Goal: Information Seeking & Learning: Learn about a topic

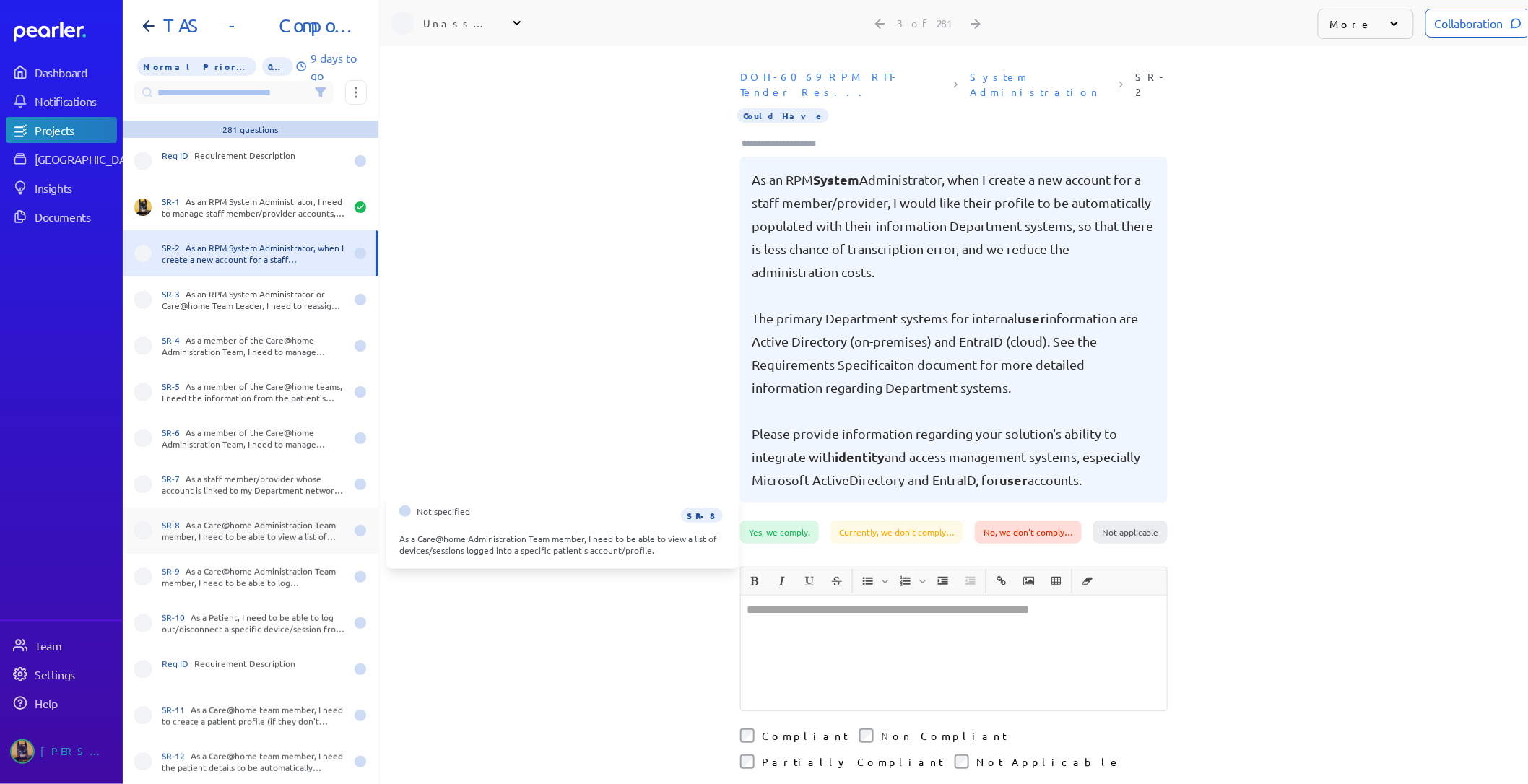
click at [259, 528] on div "SR-8 As a Care@home Administration Team member, I need to be able to view a lis…" at bounding box center [253, 531] width 183 height 23
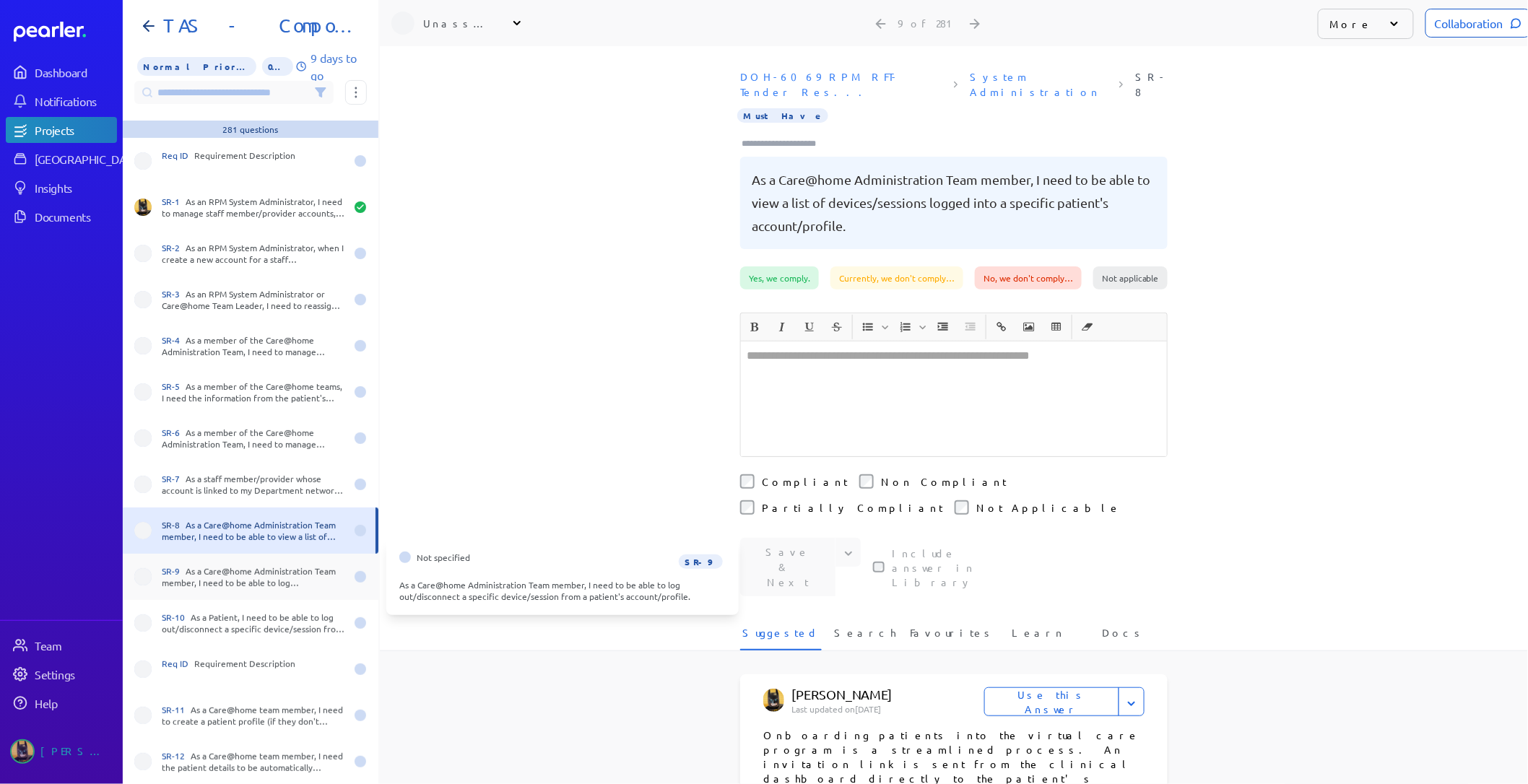
click at [244, 583] on div "SR-9 As a Care@home Administration Team member, I need to be able to log out/di…" at bounding box center [253, 577] width 183 height 23
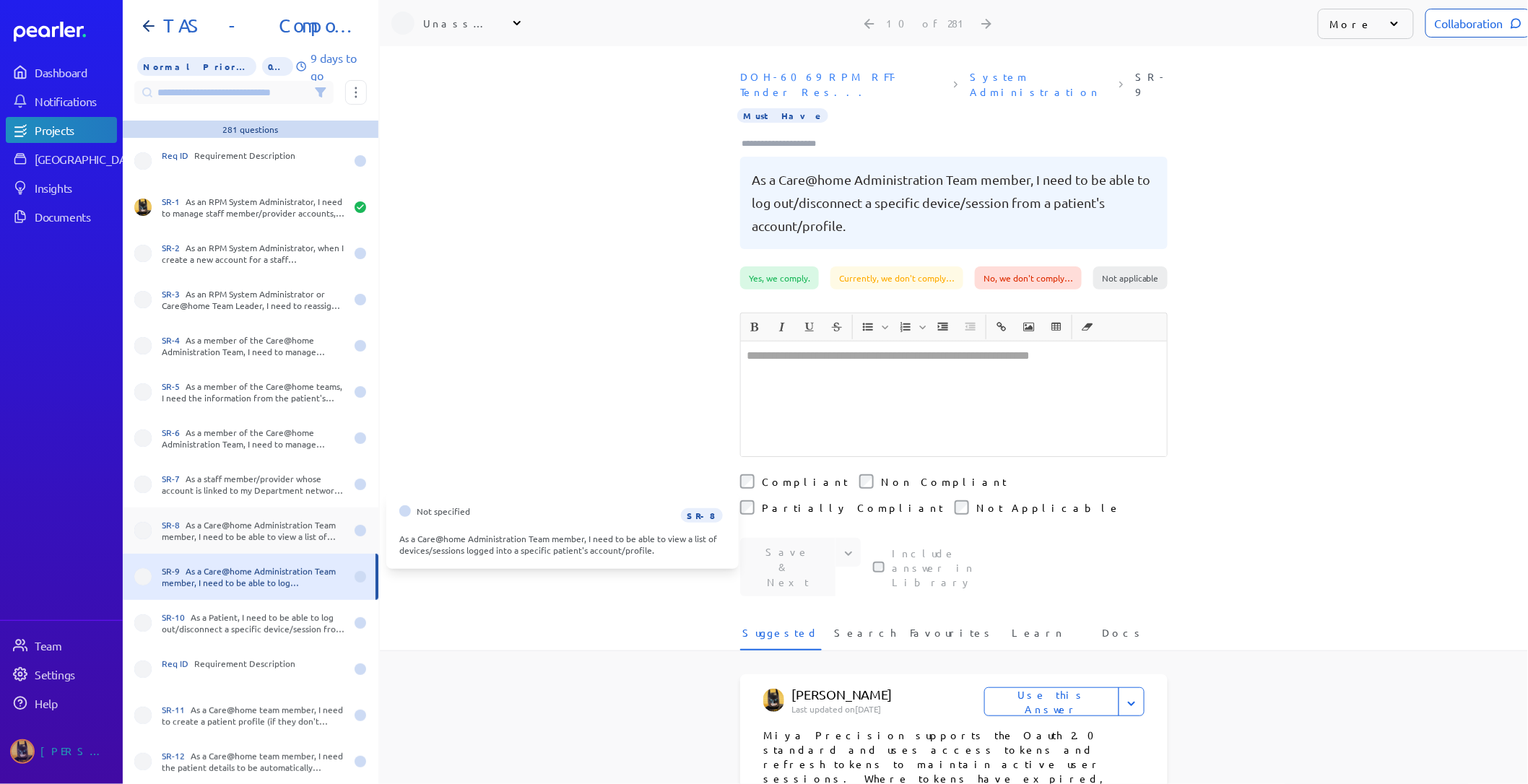
click at [246, 542] on div "SR-8 As a Care@home Administration Team member, I need to be able to view a lis…" at bounding box center [253, 531] width 183 height 23
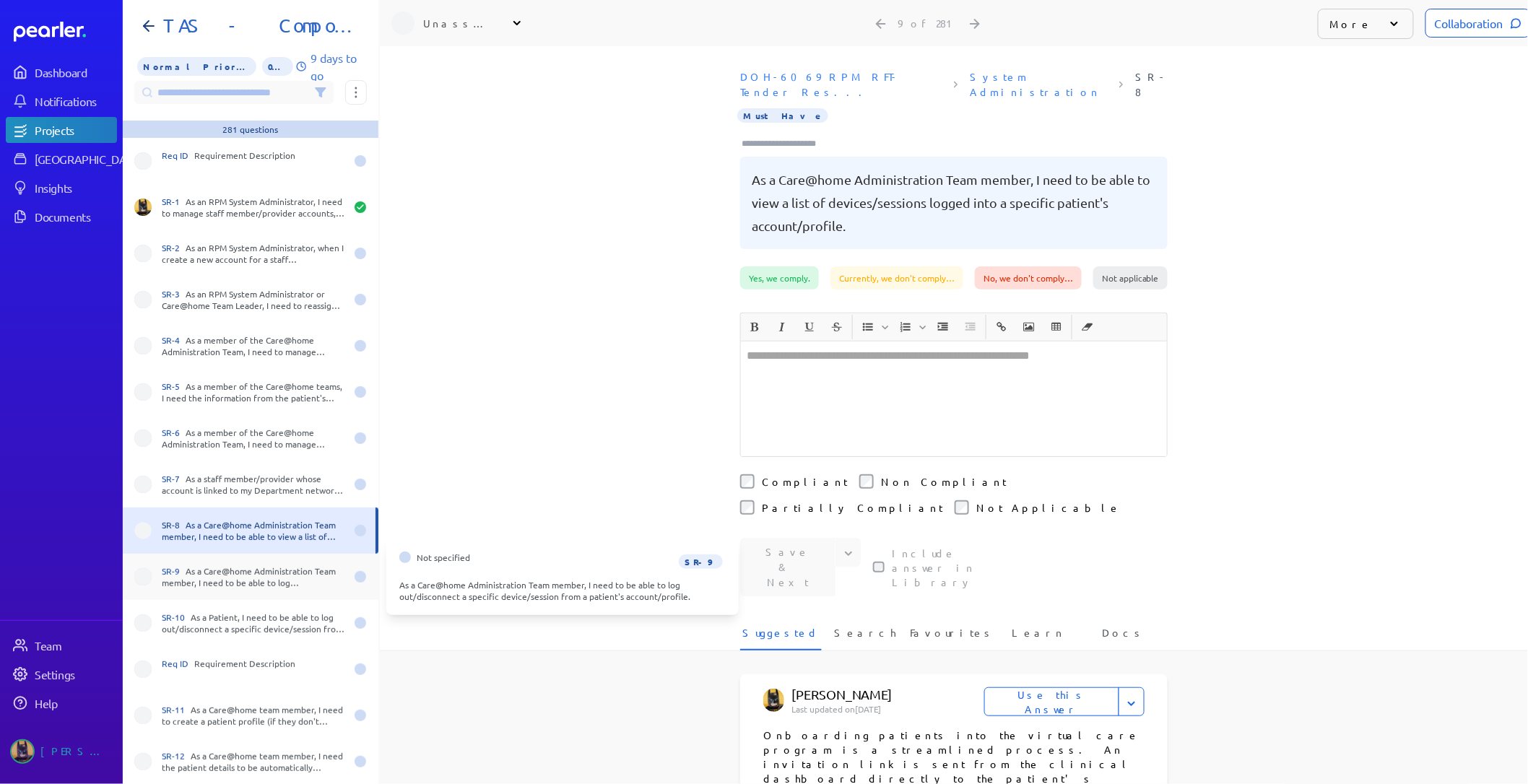
click at [241, 585] on div "SR-9 As a Care@home Administration Team member, I need to be able to log out/di…" at bounding box center [253, 577] width 183 height 23
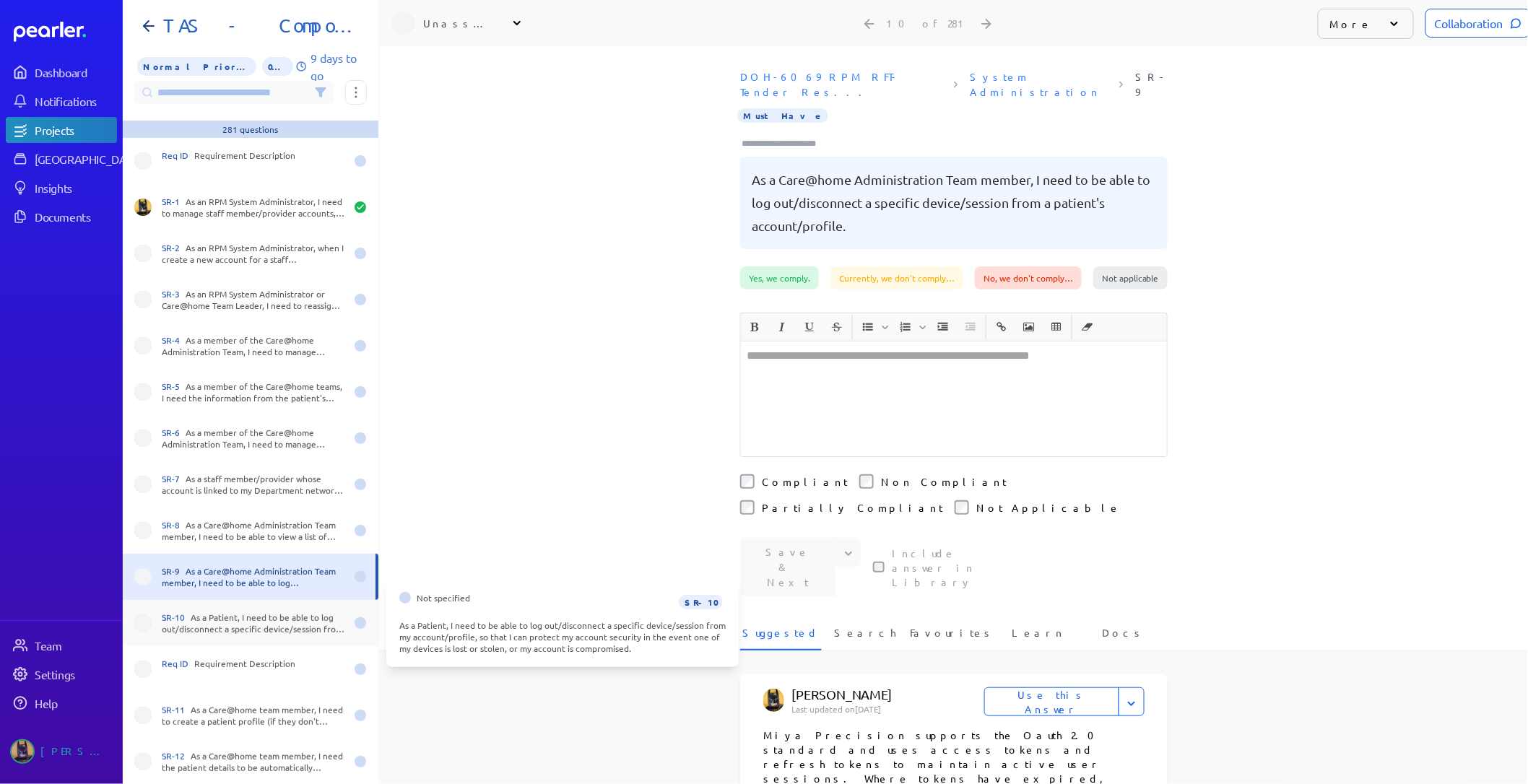
click at [235, 626] on div "SR-10 As a Patient, I need to be able to log out/disconnect a specific device/s…" at bounding box center [253, 623] width 183 height 23
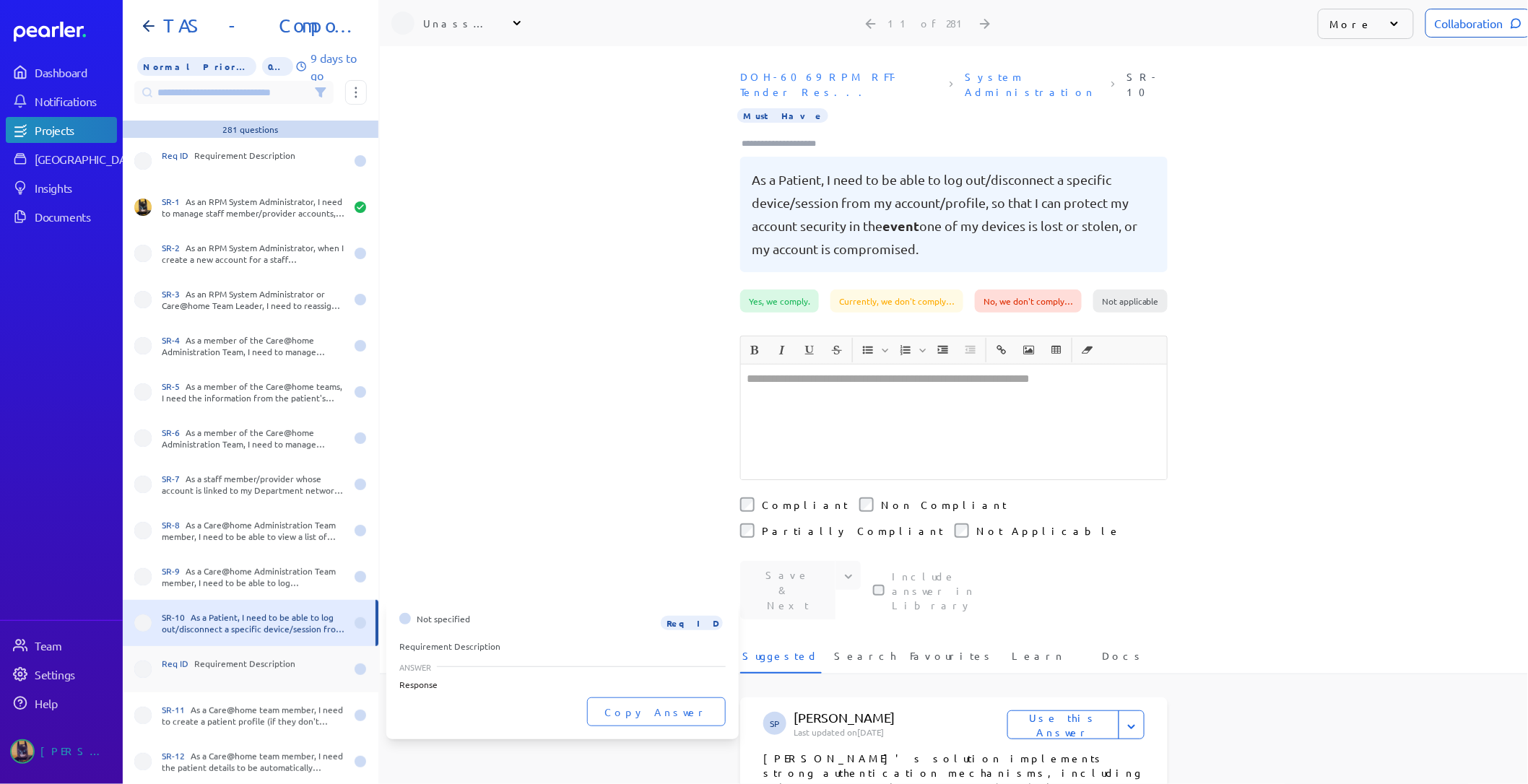
click at [212, 661] on div "Req ID Requirement Description" at bounding box center [253, 669] width 183 height 23
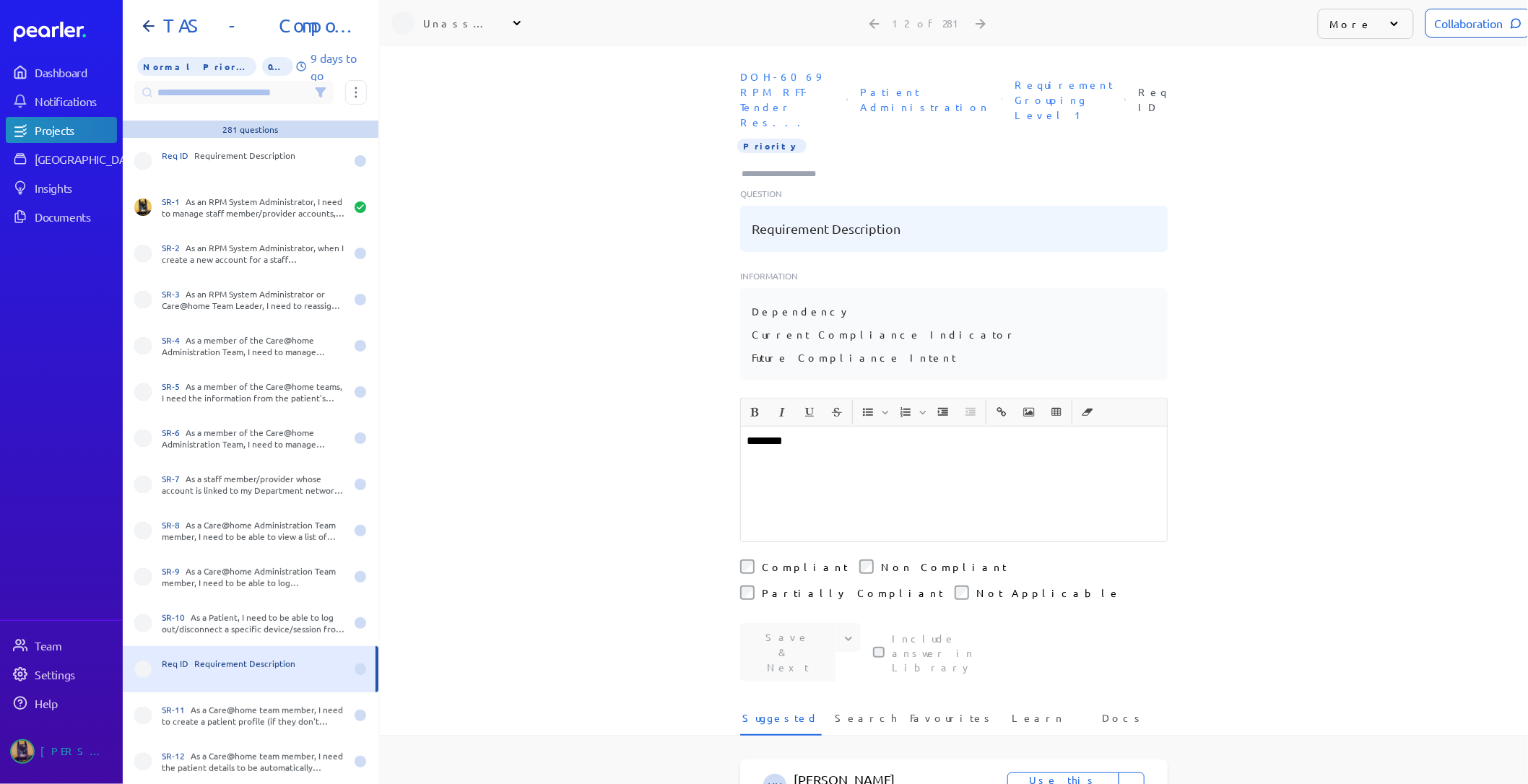
scroll to position [80, 0]
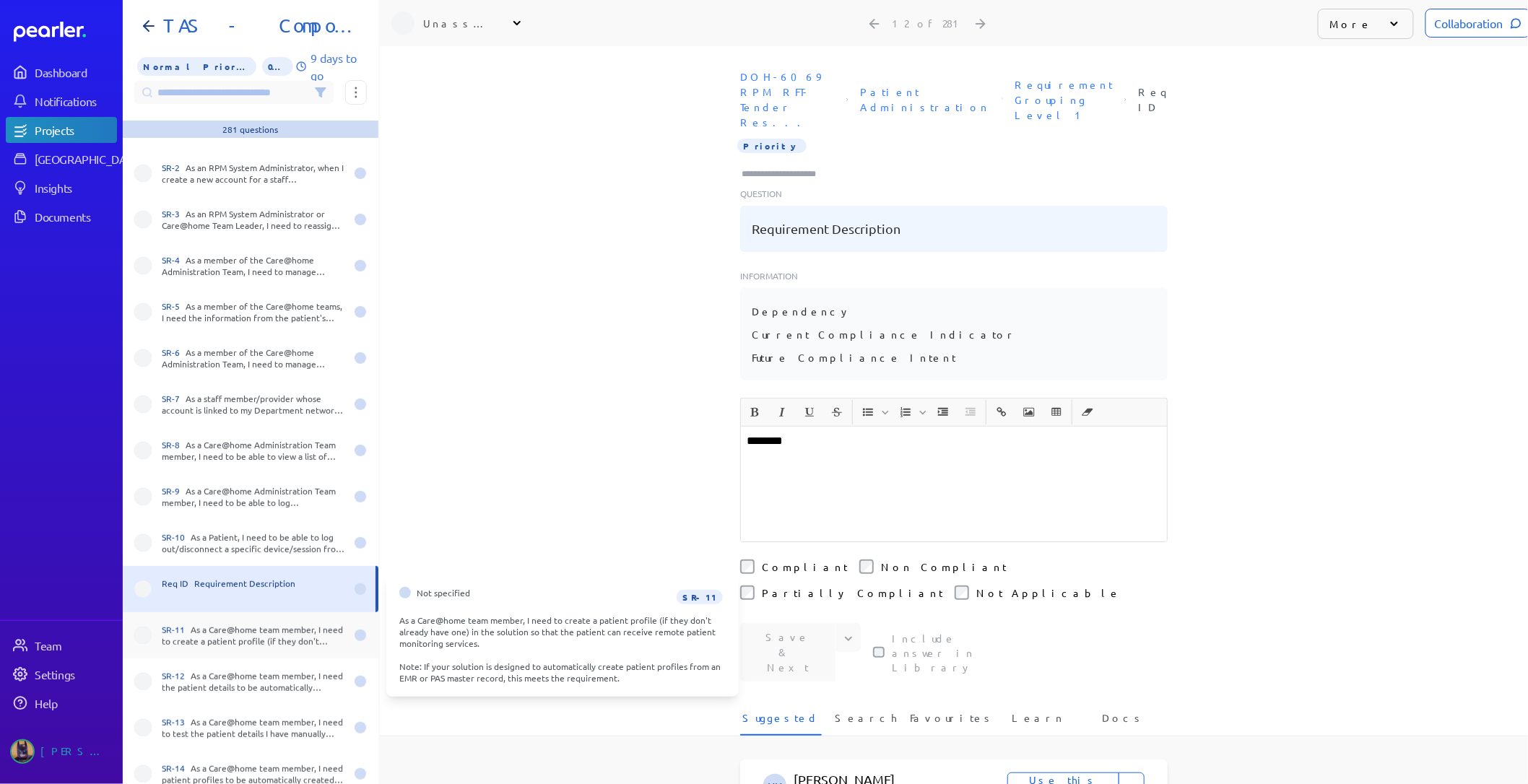
click at [213, 644] on div "SR-11 As a Care@home team member, I need to create a patient profile (if they d…" at bounding box center [253, 635] width 183 height 23
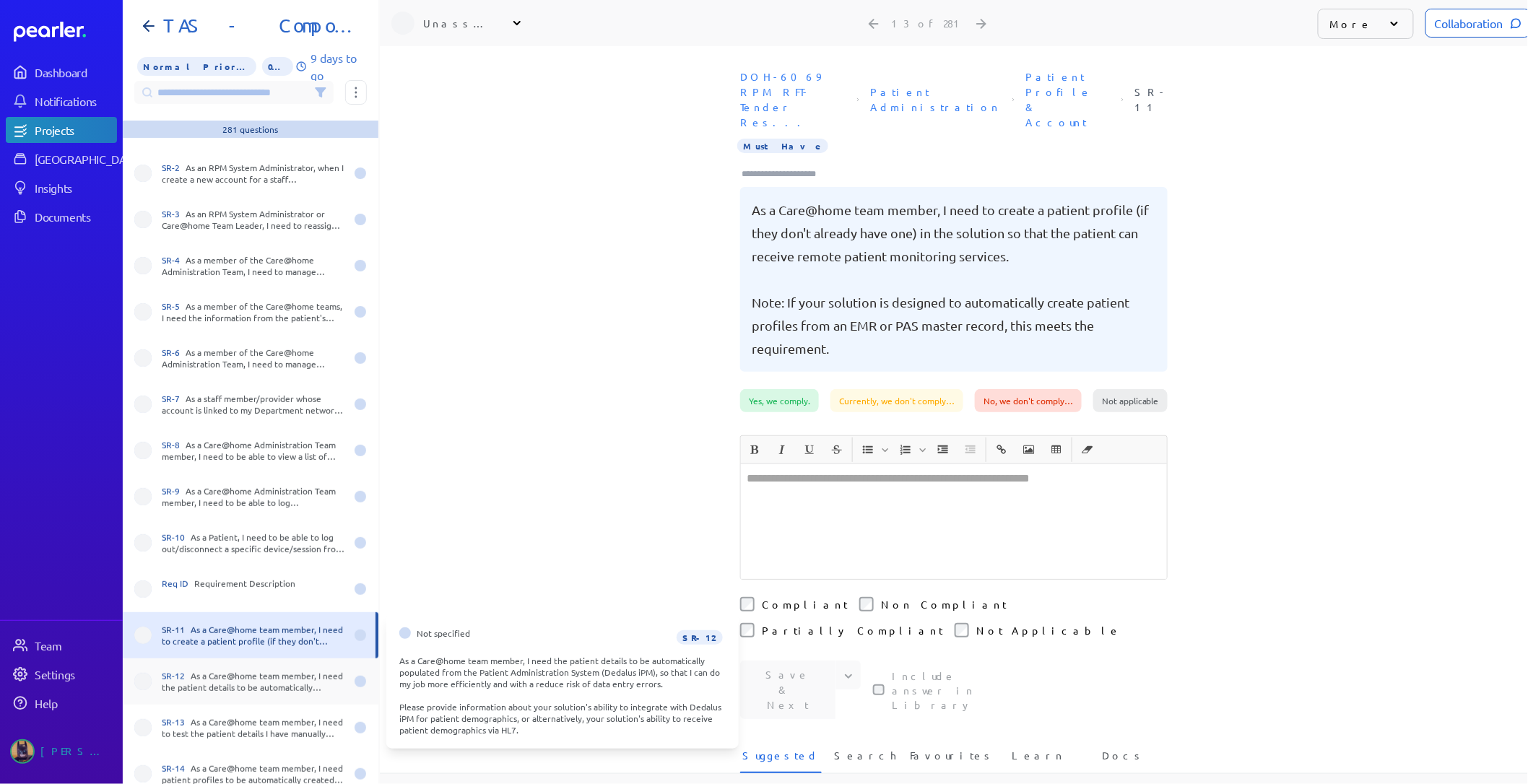
click at [205, 670] on div "SR-12 As a Care@home team member, I need the patient details to be automaticall…" at bounding box center [253, 681] width 183 height 23
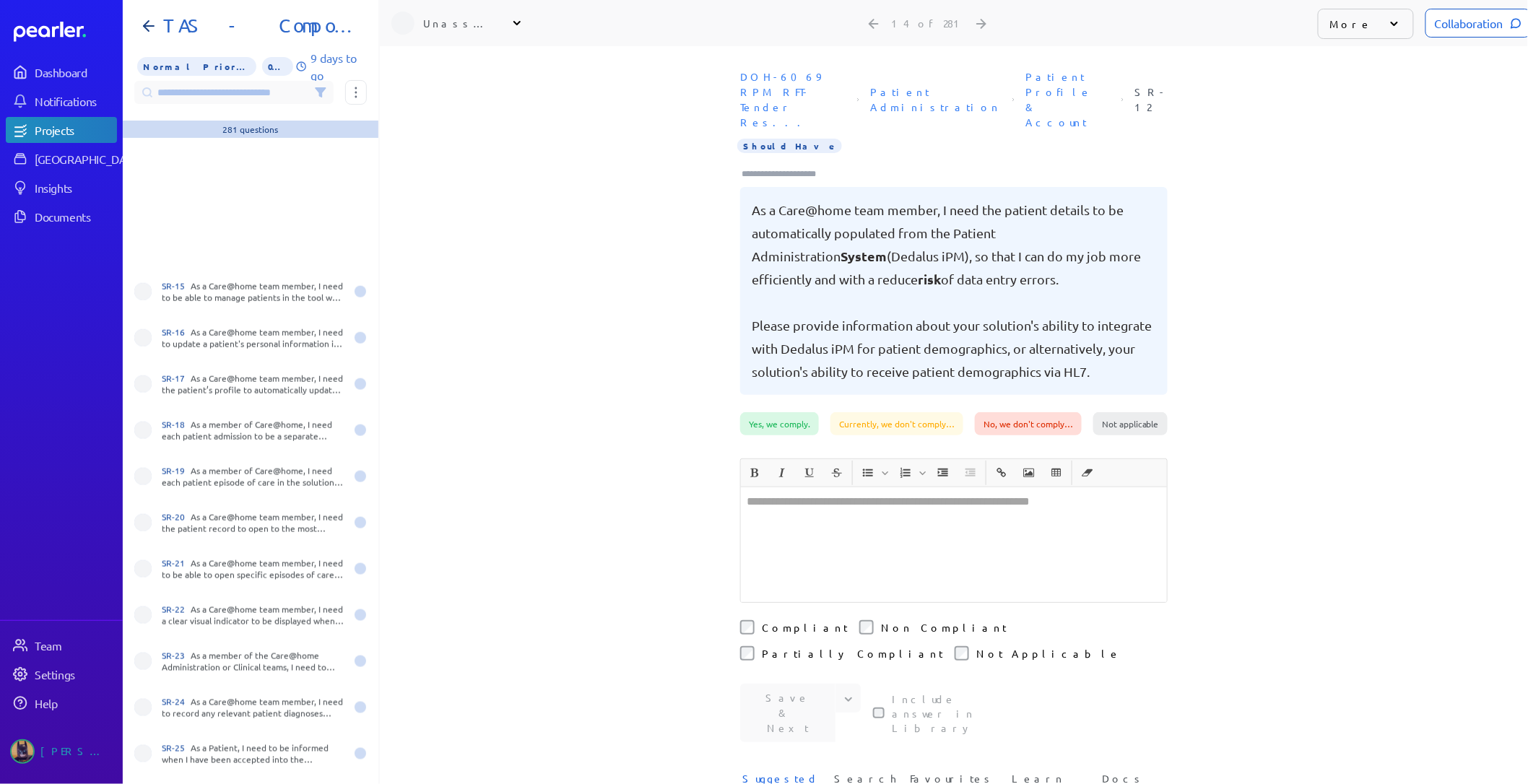
scroll to position [882, 0]
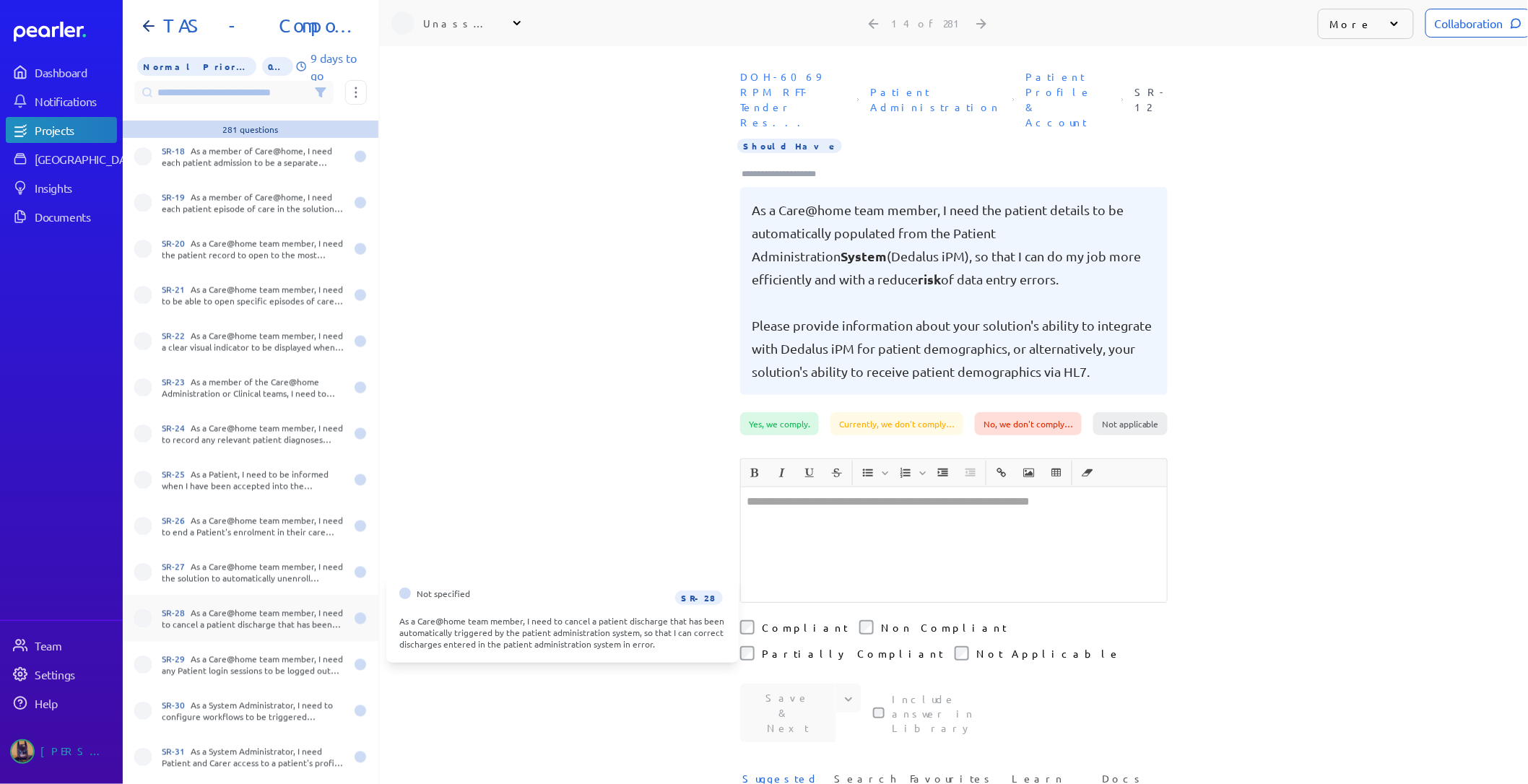
click at [227, 621] on div "SR-28 As a Care@home team member, I need to cancel a patient discharge that has…" at bounding box center [253, 618] width 183 height 23
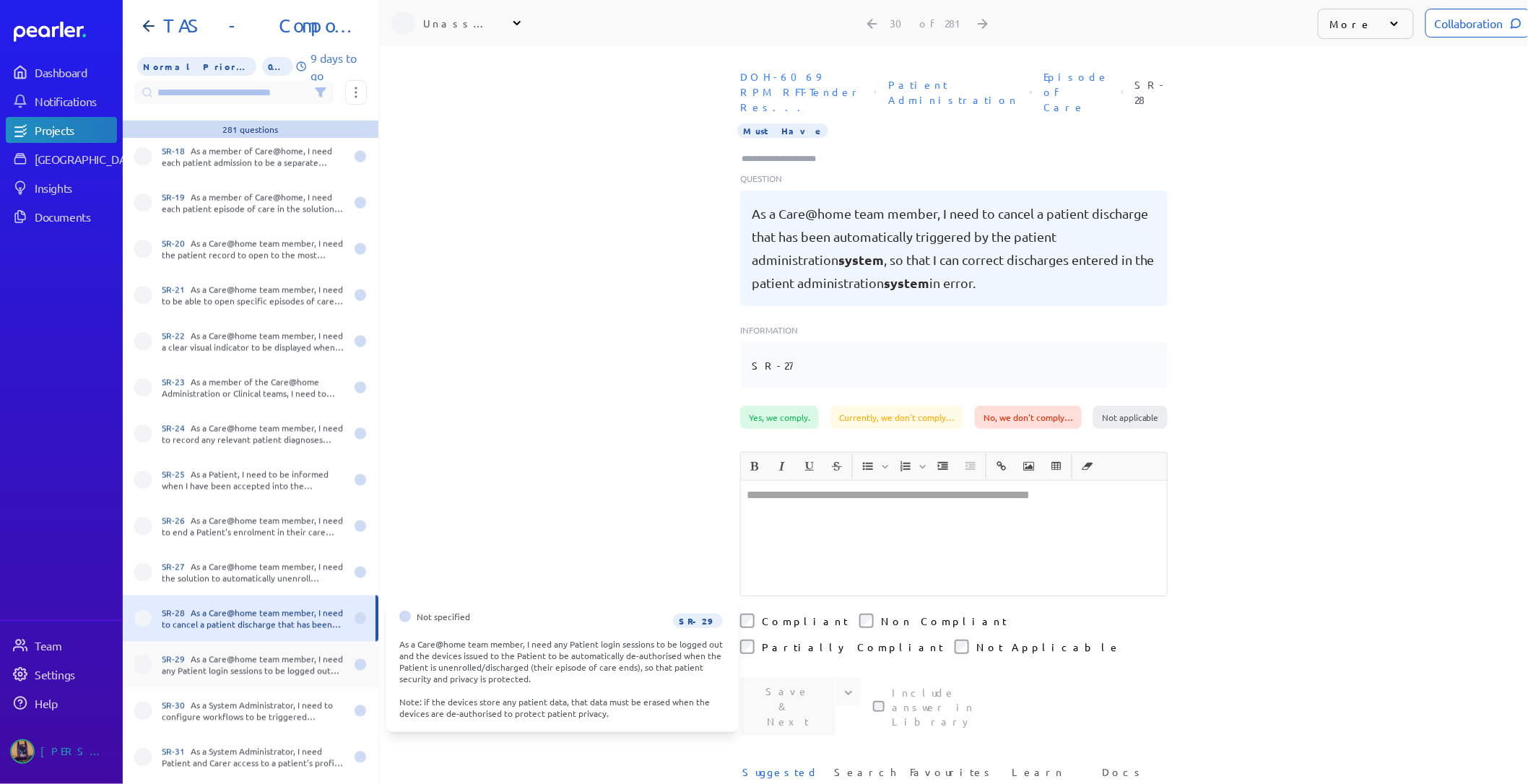
click at [222, 643] on div "SR-29 As a Care@home team member, I need any Patient login sessions to be logge…" at bounding box center [250, 665] width 256 height 46
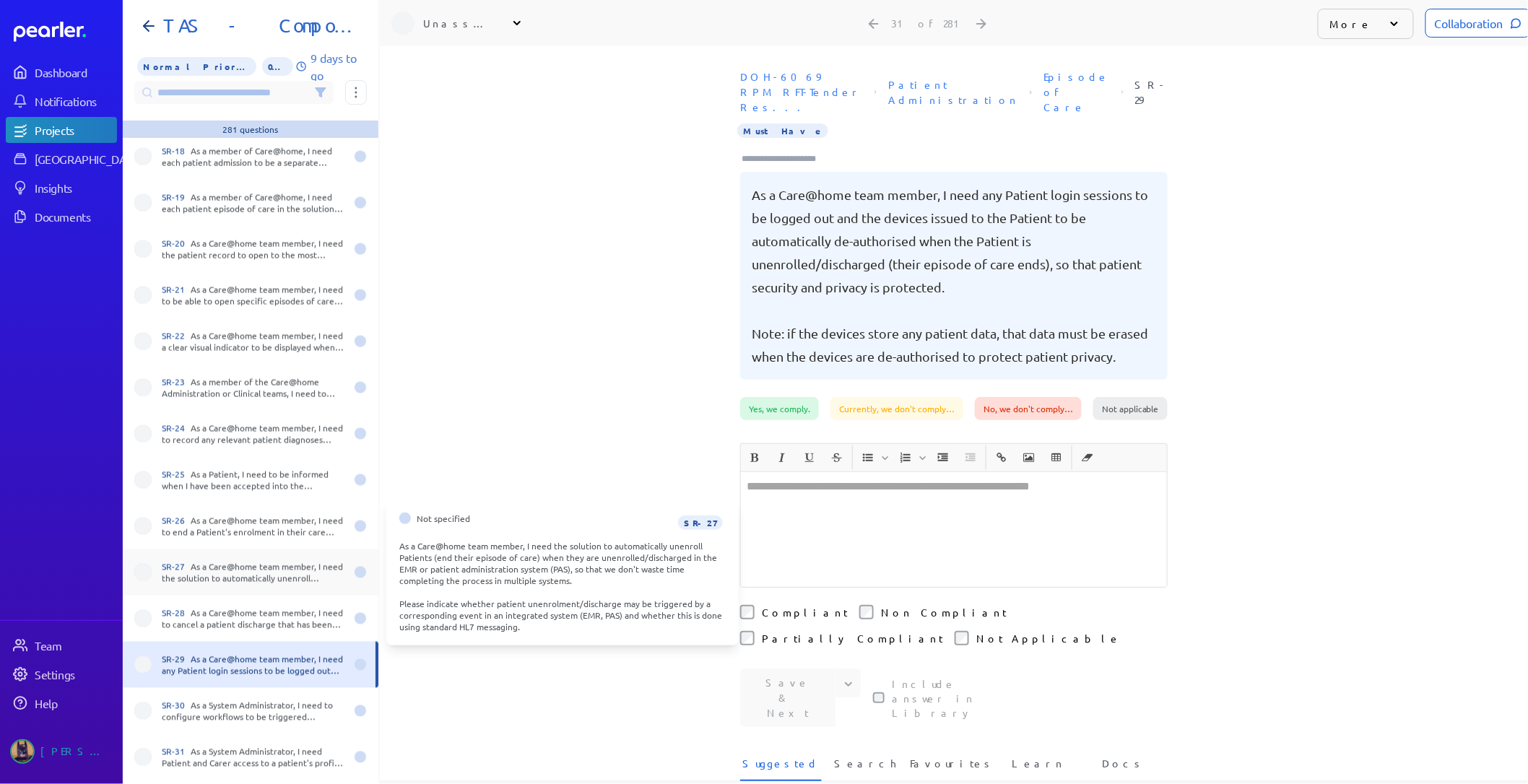
click at [219, 586] on div "SR-27 As a Care@home team member, I need the solution to automatically unenroll…" at bounding box center [250, 573] width 256 height 46
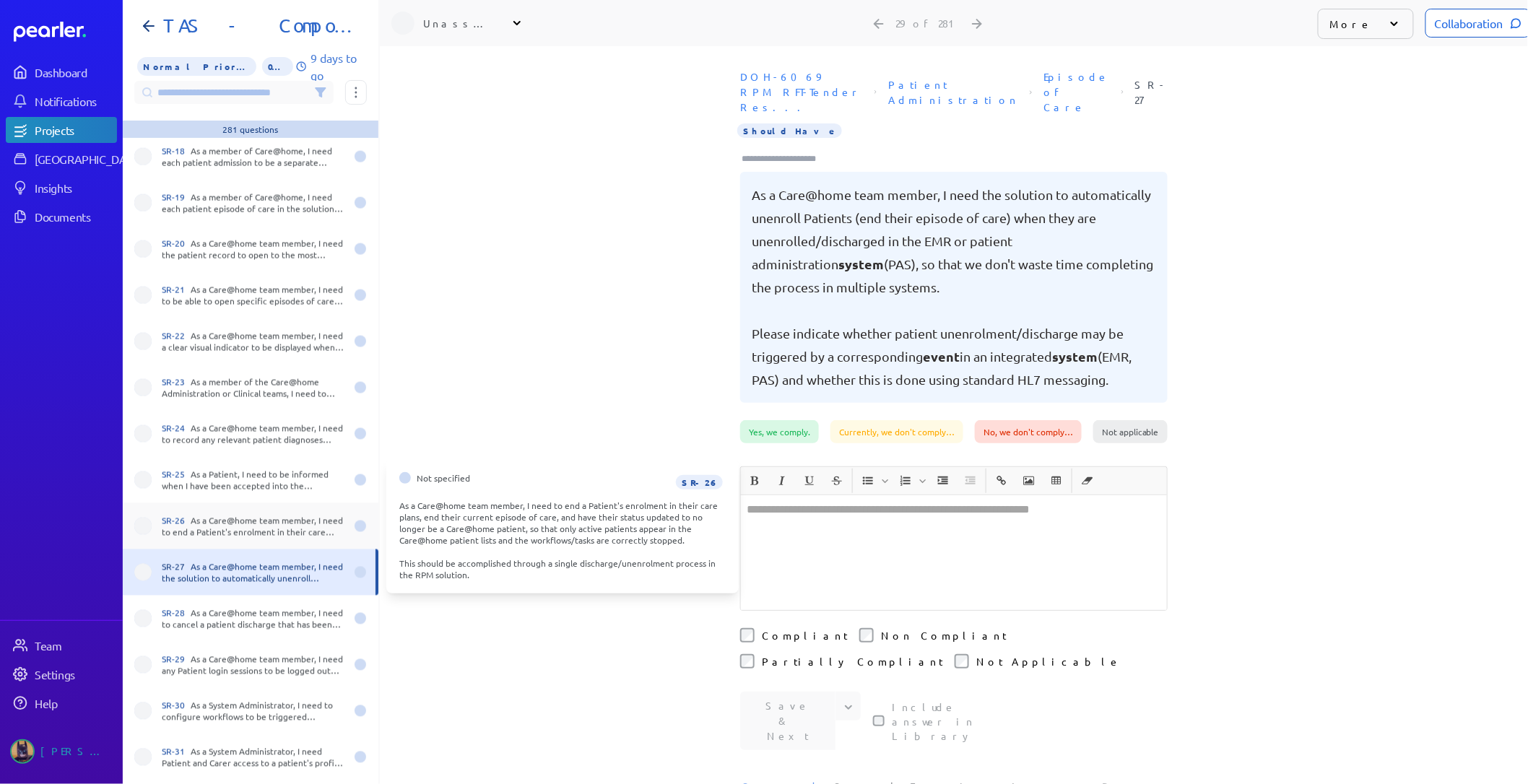
click at [215, 542] on div "SR-26 As a Care@home team member, I need to end a Patient's enrolment in their …" at bounding box center [250, 526] width 256 height 46
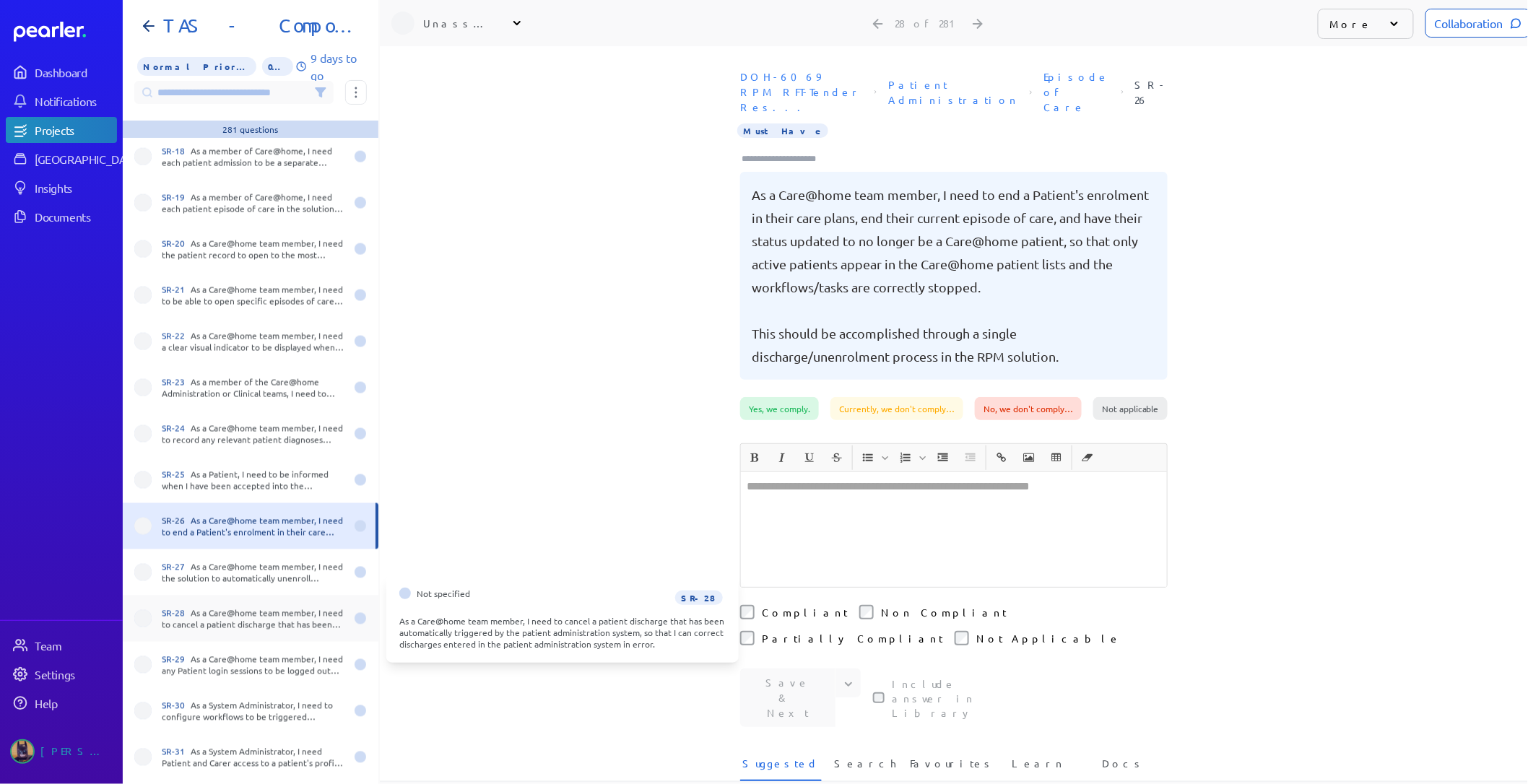
click at [207, 608] on div "SR-28 As a Care@home team member, I need to cancel a patient discharge that has…" at bounding box center [253, 618] width 183 height 23
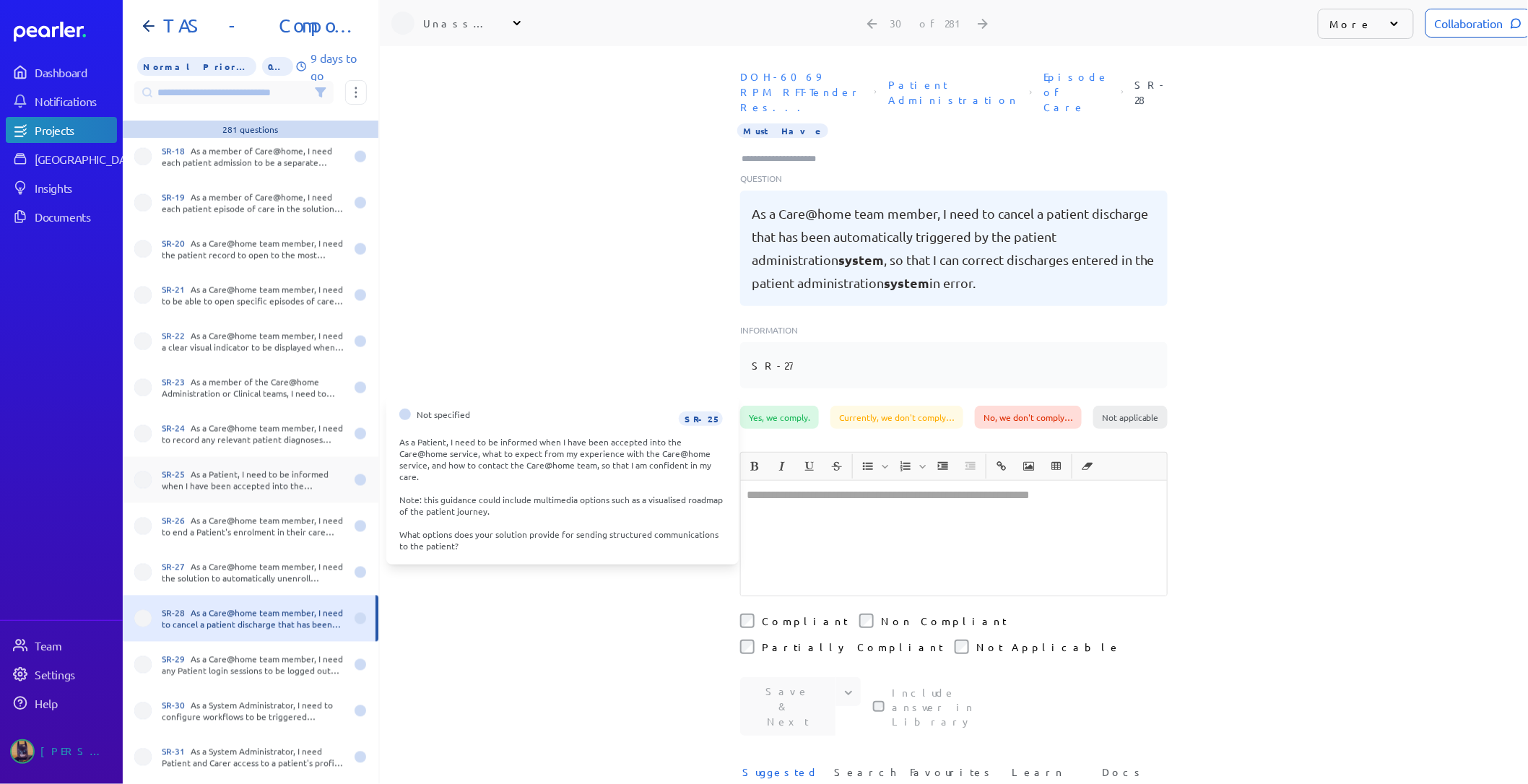
click at [196, 487] on div "SR-25 As a Patient, I need to be informed when I have been accepted into the Ca…" at bounding box center [253, 480] width 183 height 23
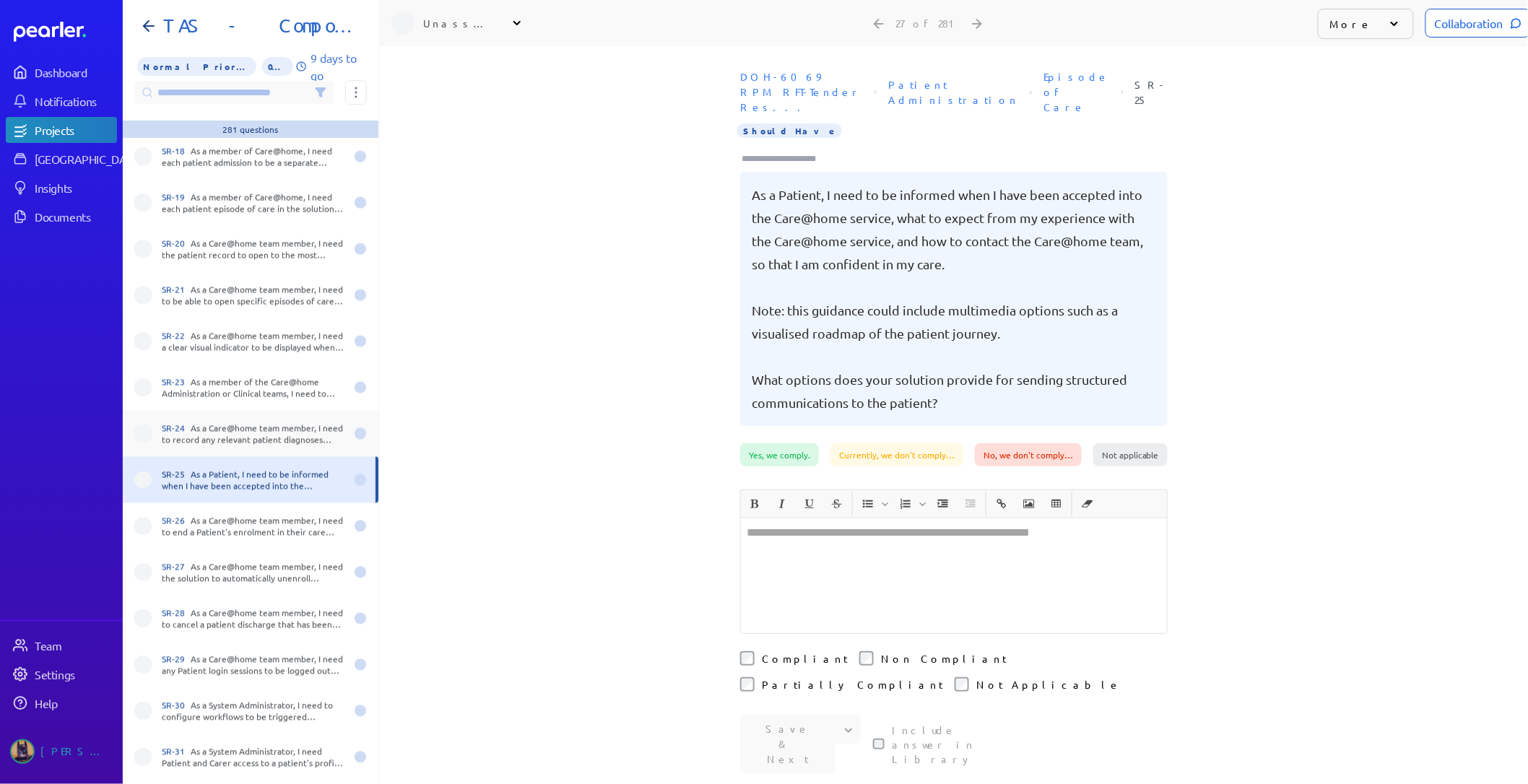
click at [202, 436] on div "SR-24 As a Care@home team member, I need to record any relevant patient diagnos…" at bounding box center [253, 434] width 183 height 23
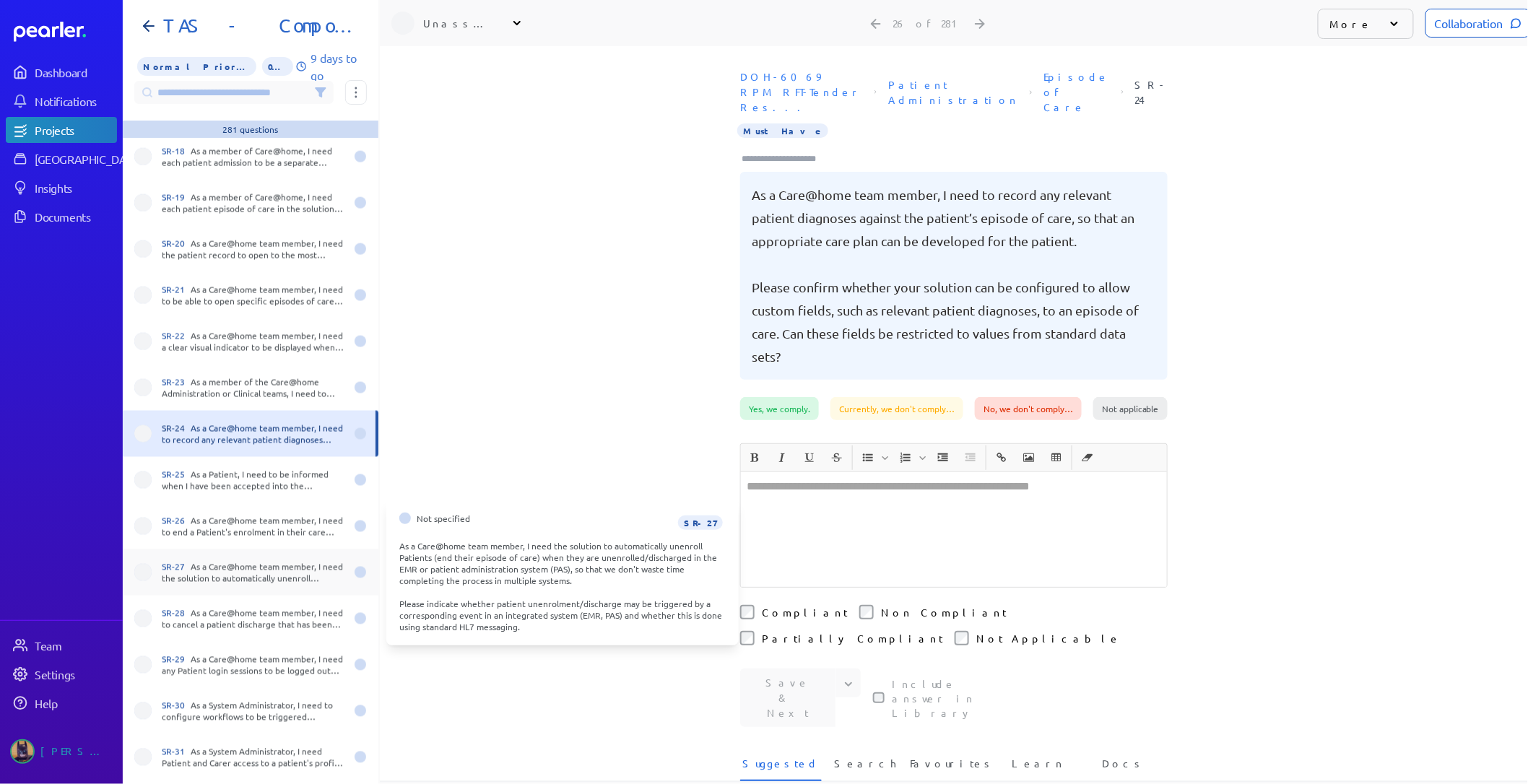
click at [217, 586] on div "SR-27 As a Care@home team member, I need the solution to automatically unenroll…" at bounding box center [250, 573] width 256 height 46
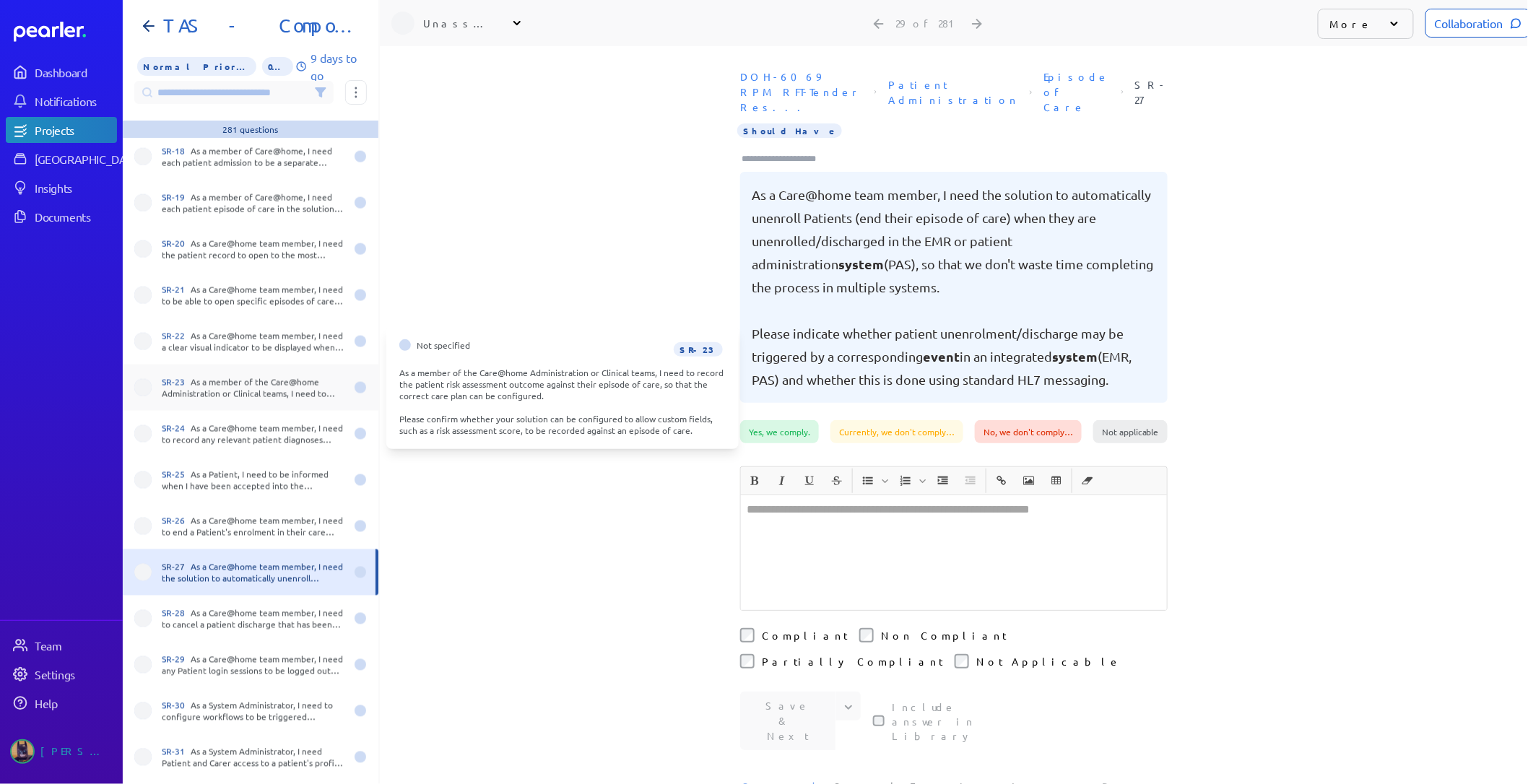
click at [219, 374] on div "SR-23 As a member of the Care@home Administration or Clinical teams, I need to …" at bounding box center [250, 388] width 256 height 46
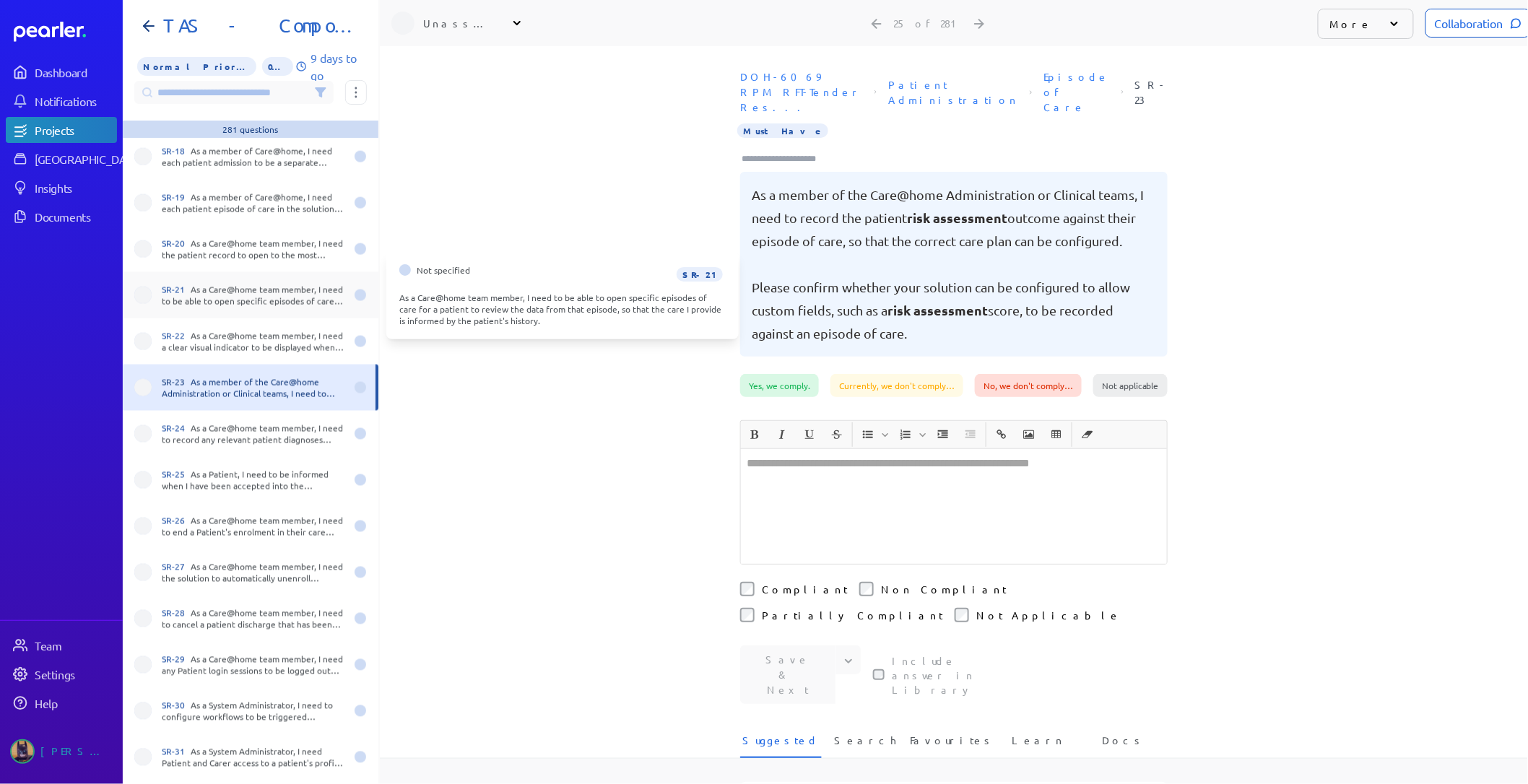
click at [231, 307] on div "SR-21 As a Care@home team member, I need to be able to open specific episodes o…" at bounding box center [250, 295] width 256 height 46
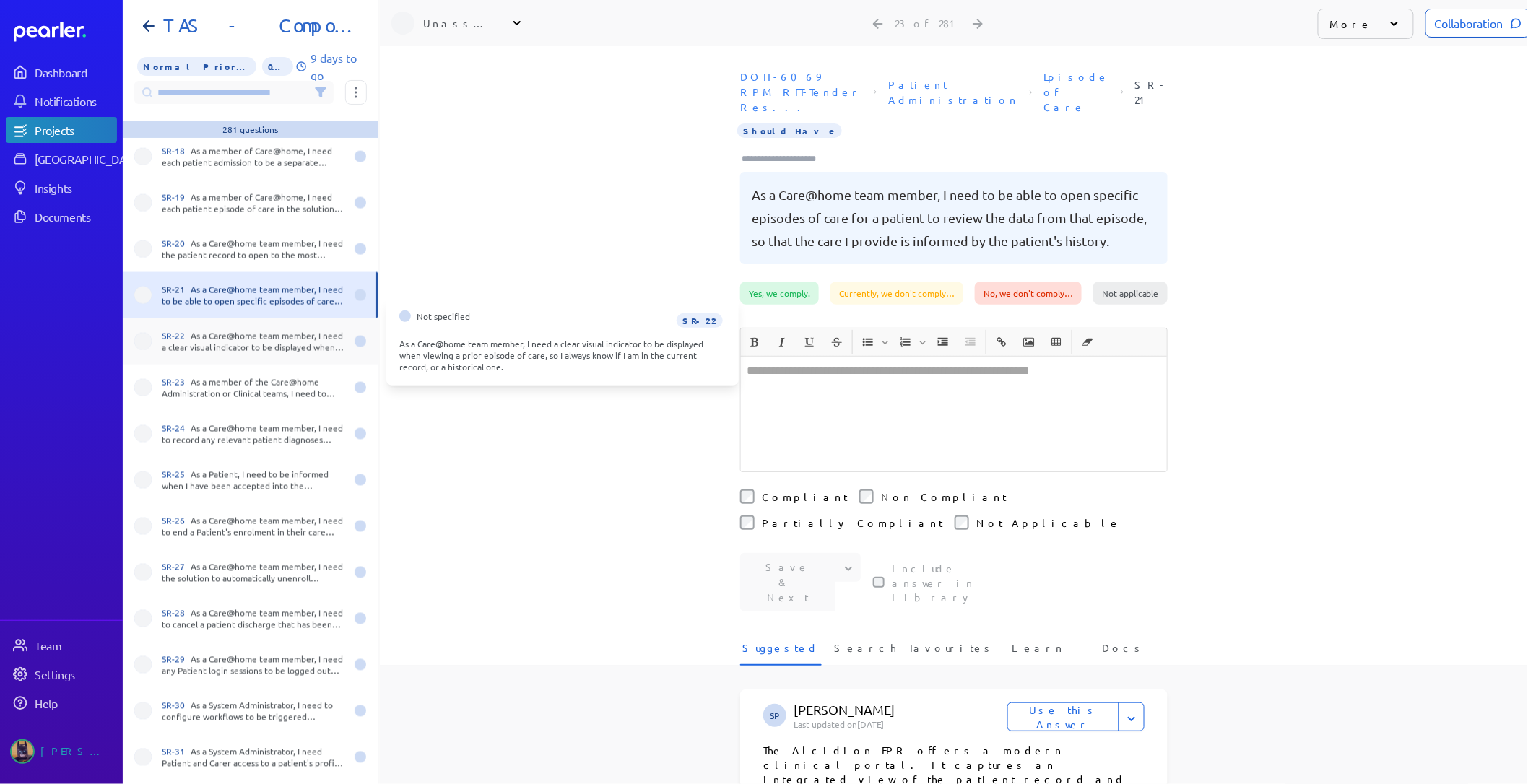
click at [236, 342] on div "SR-22 As a Care@home team member, I need a clear visual indicator to be display…" at bounding box center [253, 342] width 183 height 23
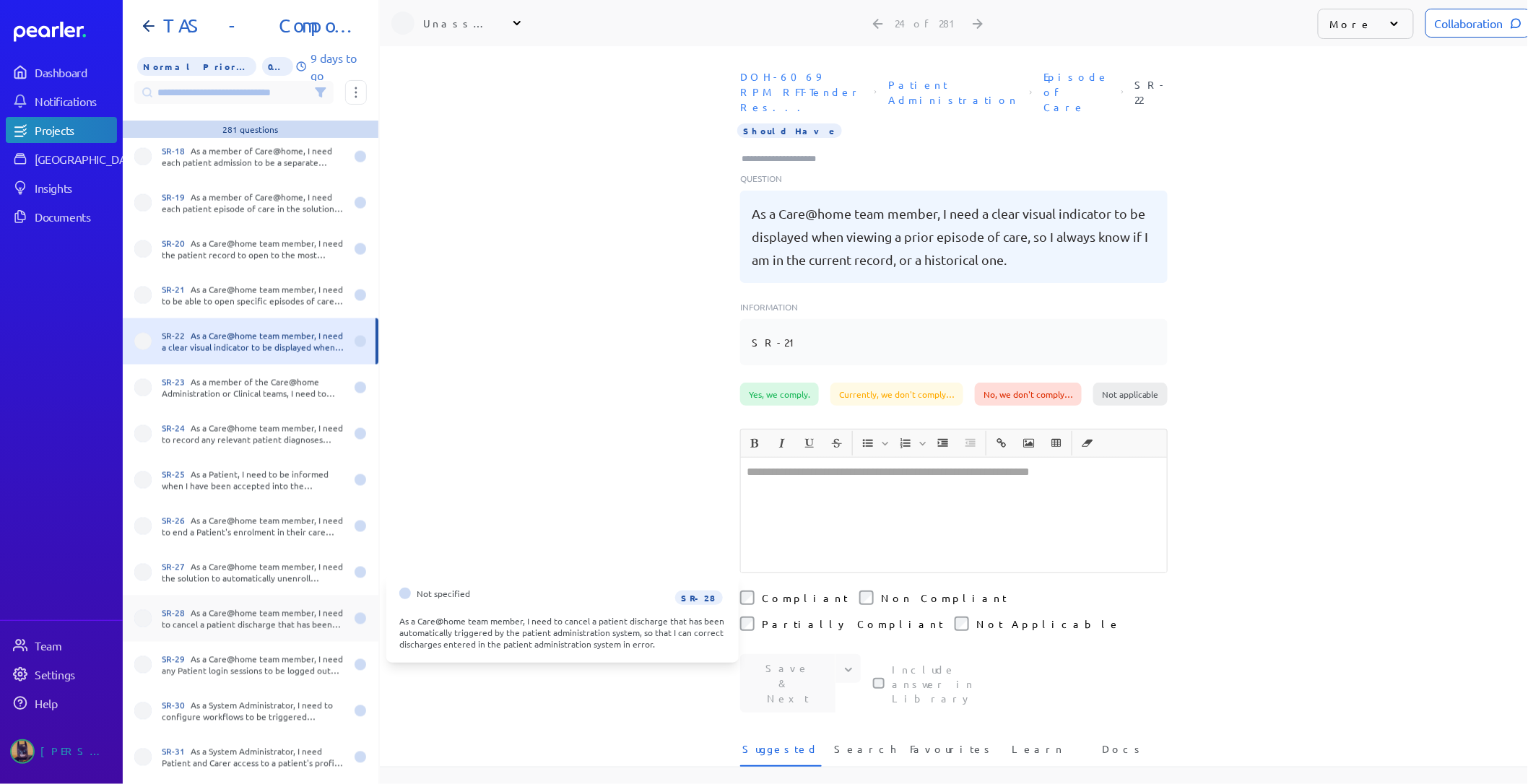
click at [221, 609] on div "SR-28 As a Care@home team member, I need to cancel a patient discharge that has…" at bounding box center [253, 618] width 183 height 23
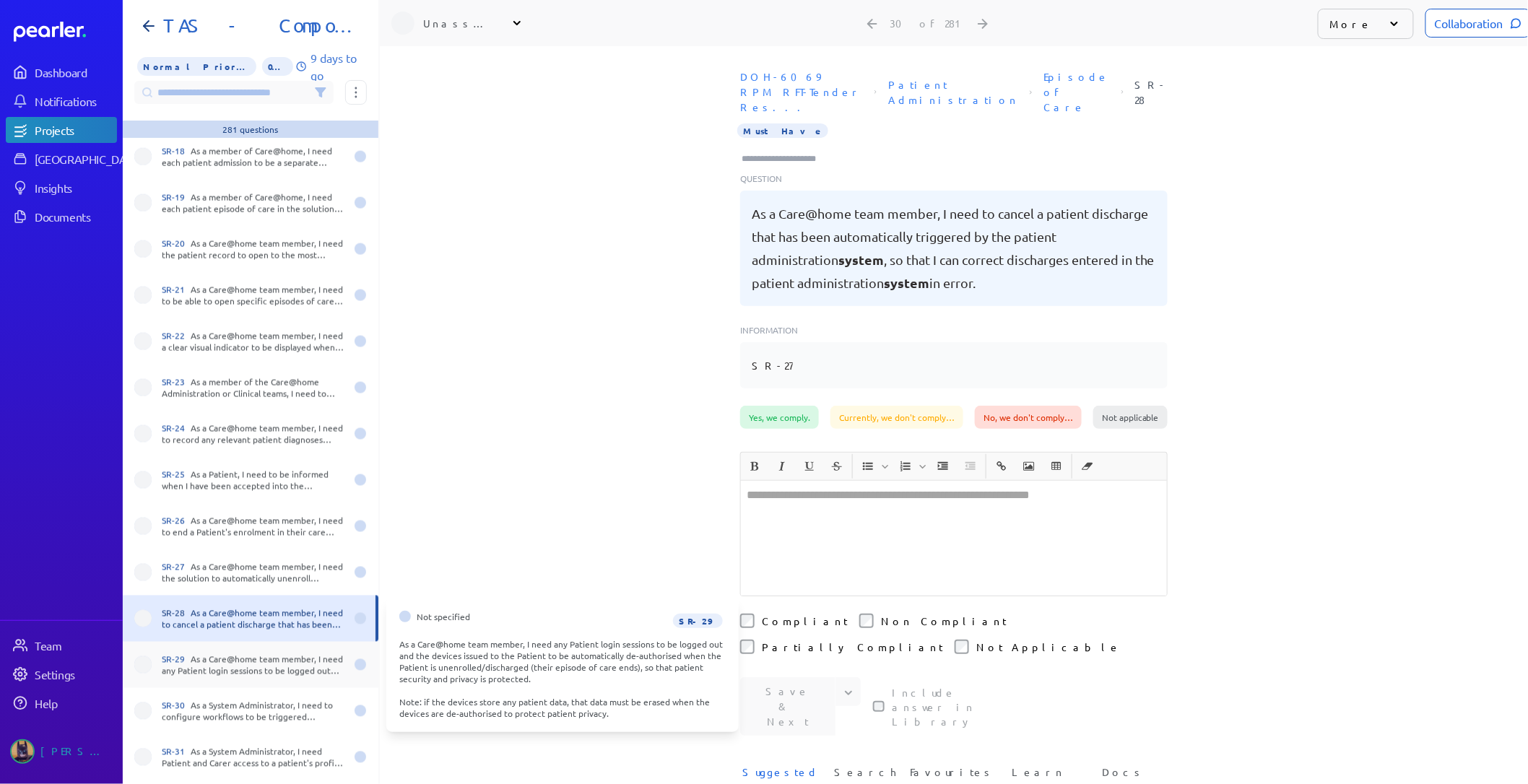
click at [224, 654] on div "SR-29 As a Care@home team member, I need any Patient login sessions to be logge…" at bounding box center [253, 664] width 183 height 23
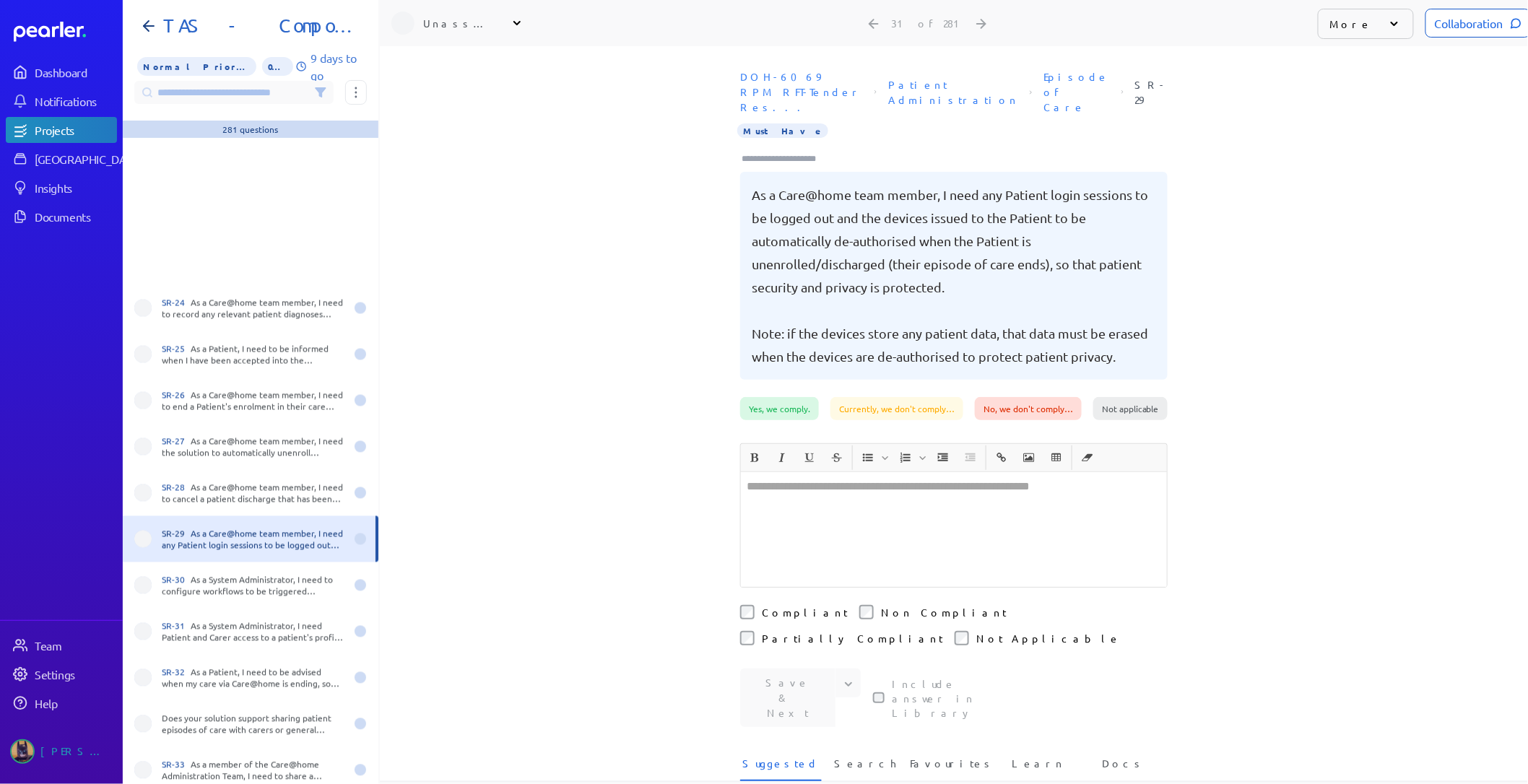
scroll to position [1203, 0]
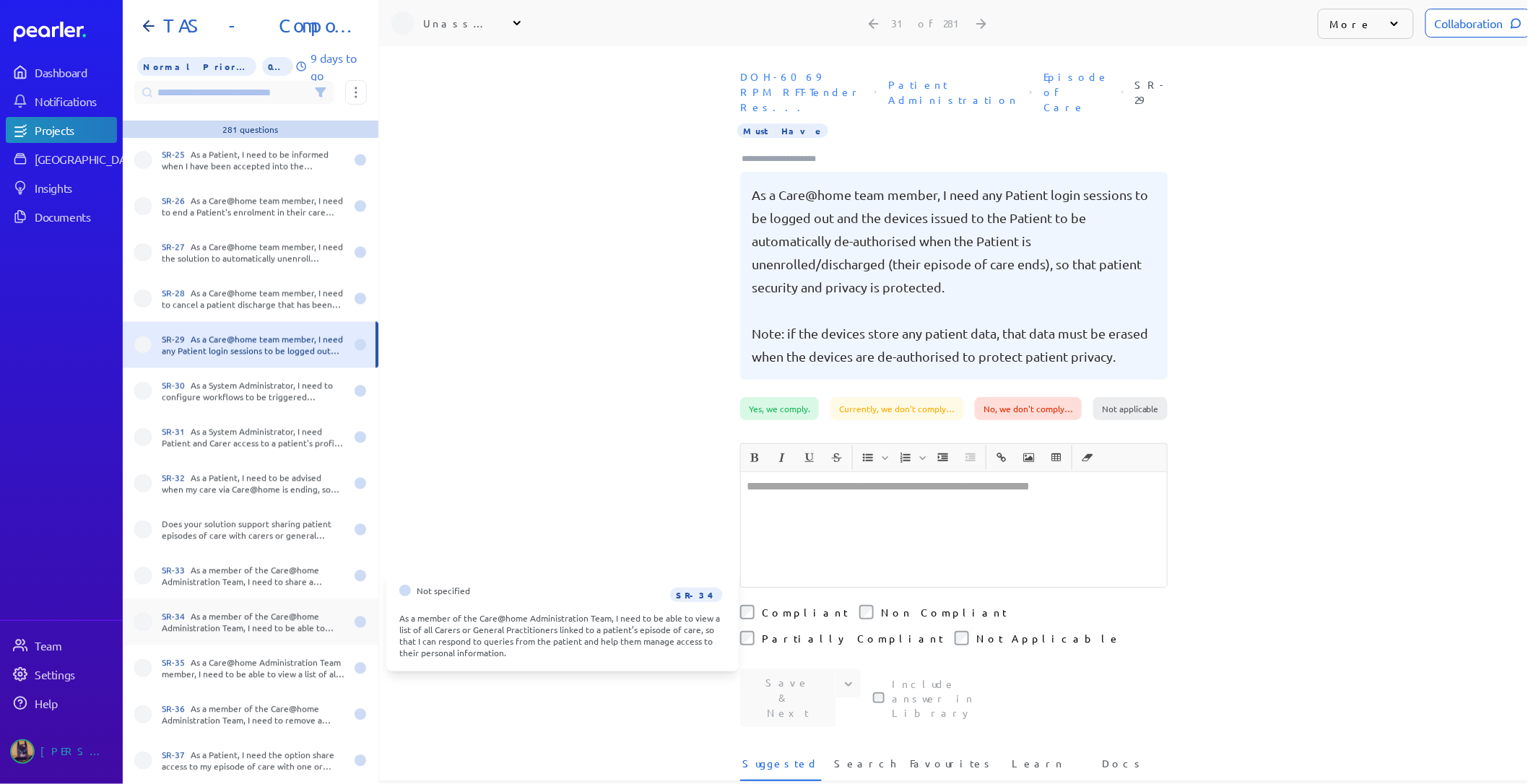
click at [221, 626] on div "SR-34 As a member of the Care@home Administration Team, I need to be able to vi…" at bounding box center [253, 621] width 183 height 23
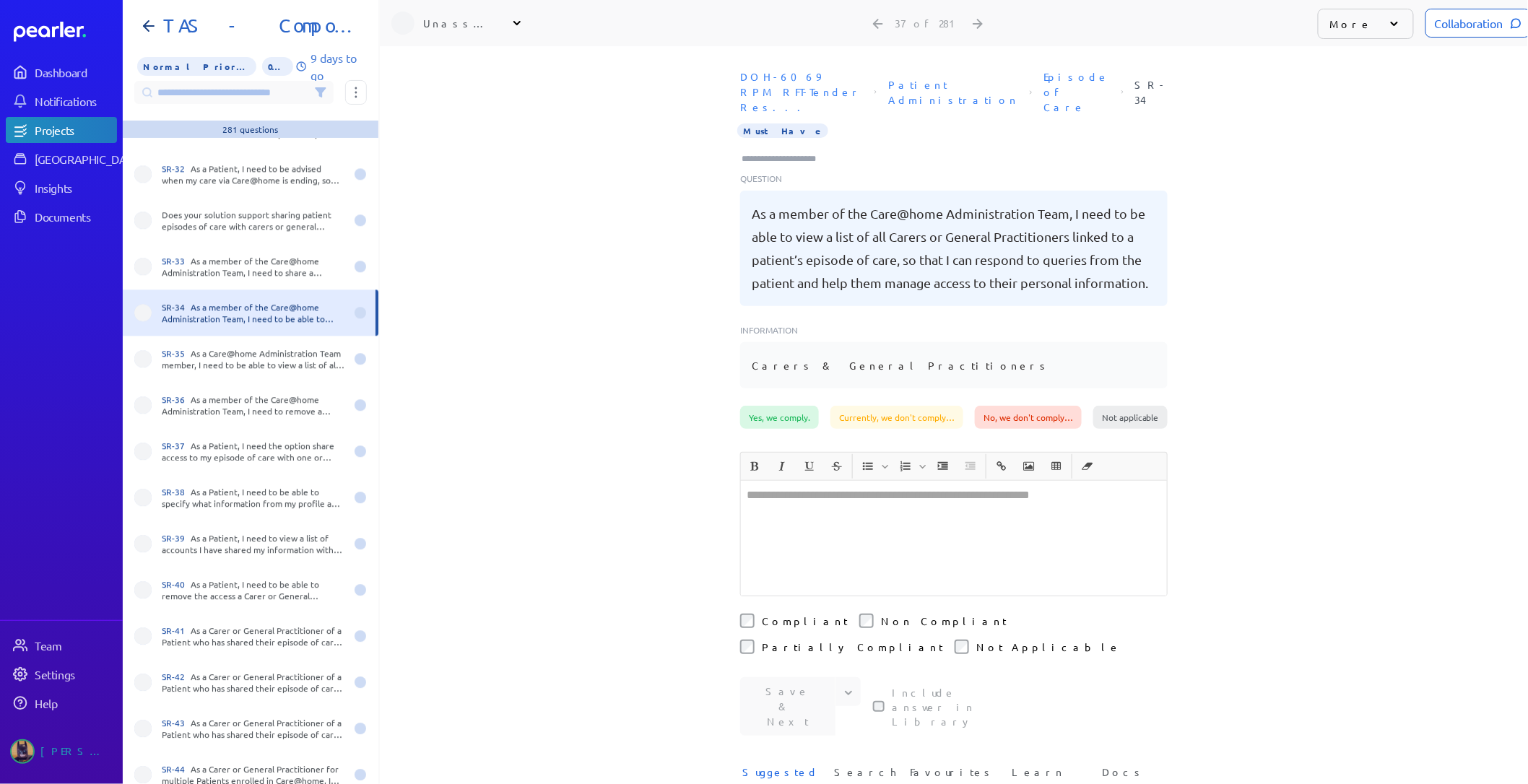
scroll to position [1524, 0]
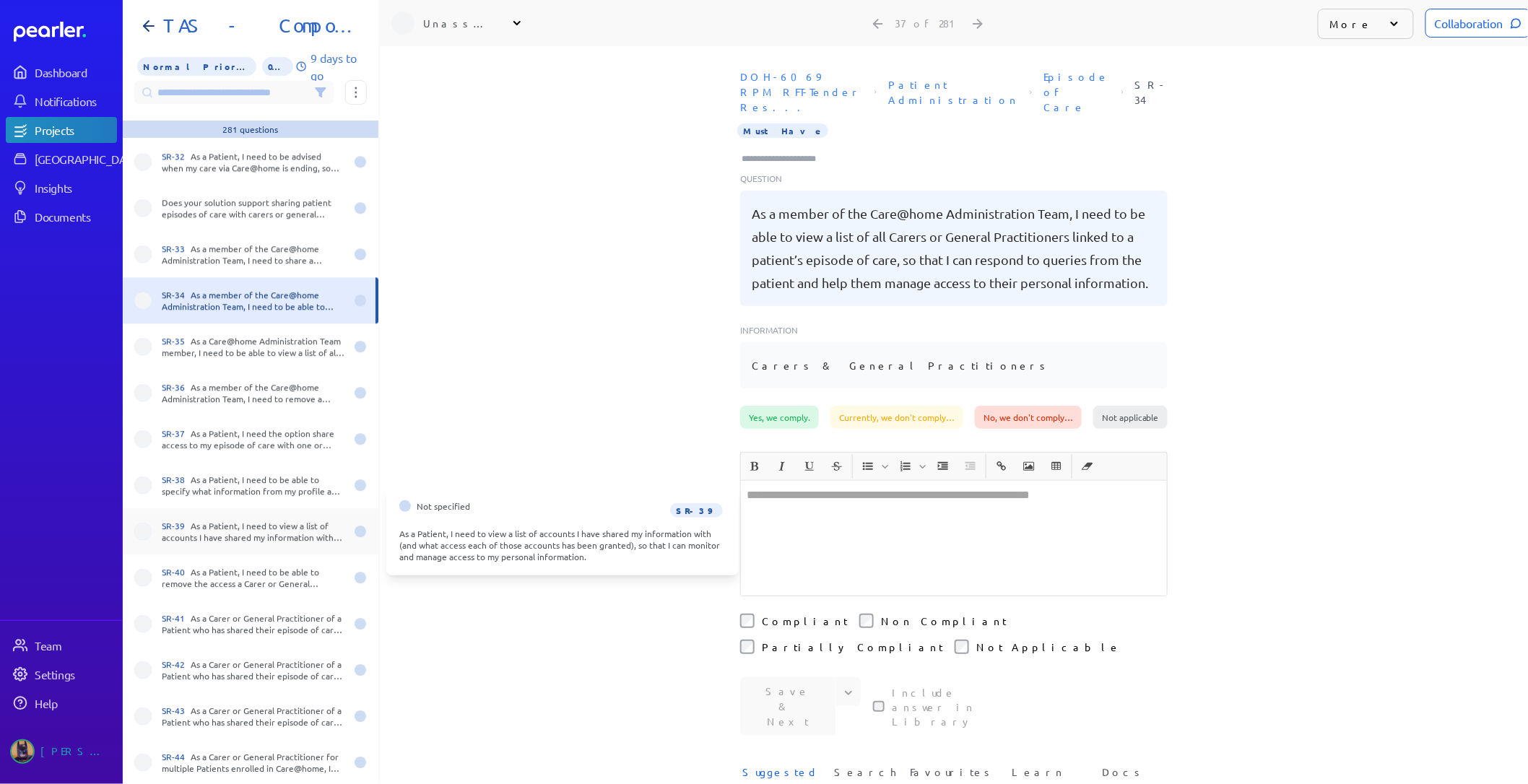
click at [224, 538] on div "SR-39 As a Patient, I need to view a list of accounts I have shared my informat…" at bounding box center [253, 531] width 183 height 23
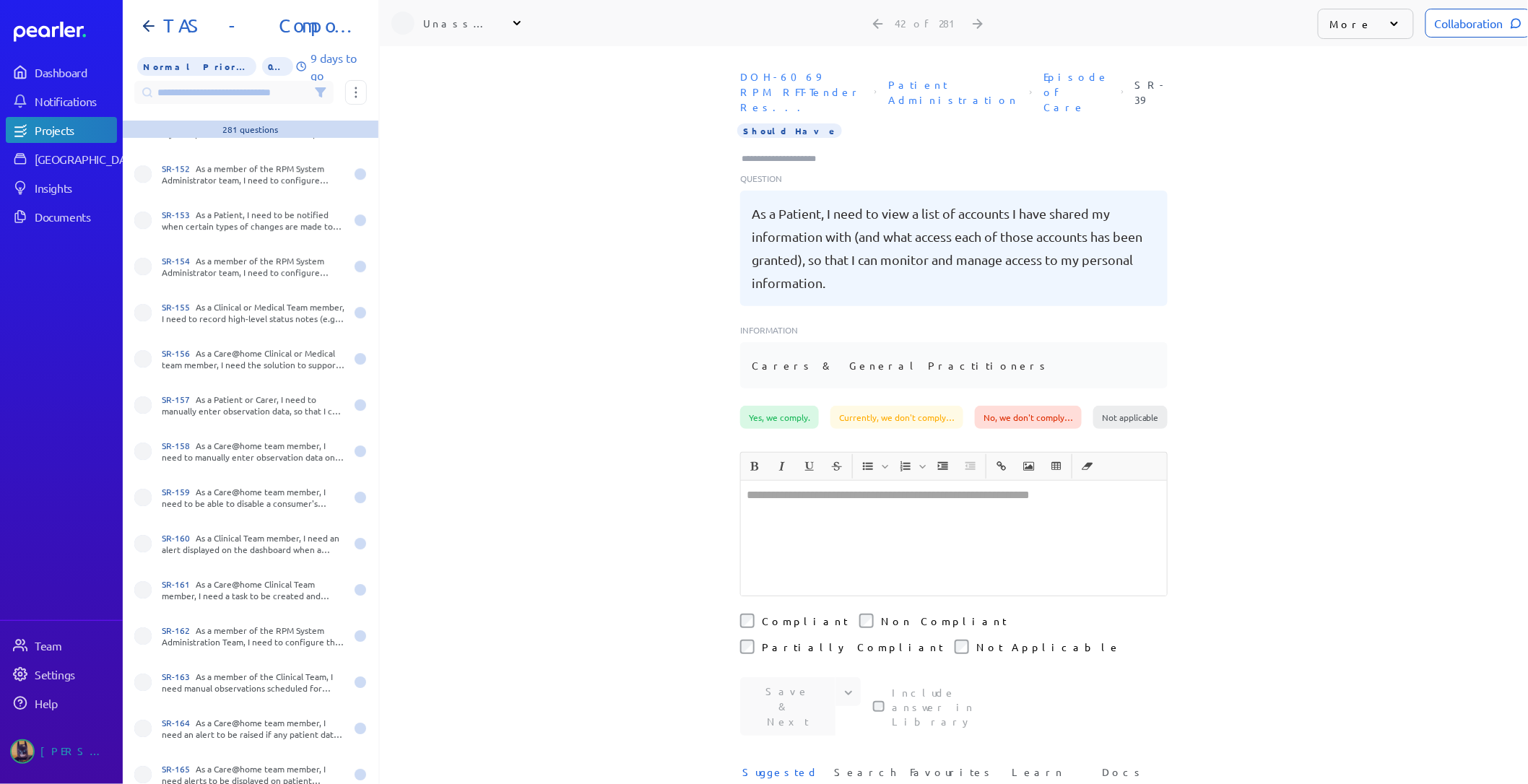
scroll to position [6418, 0]
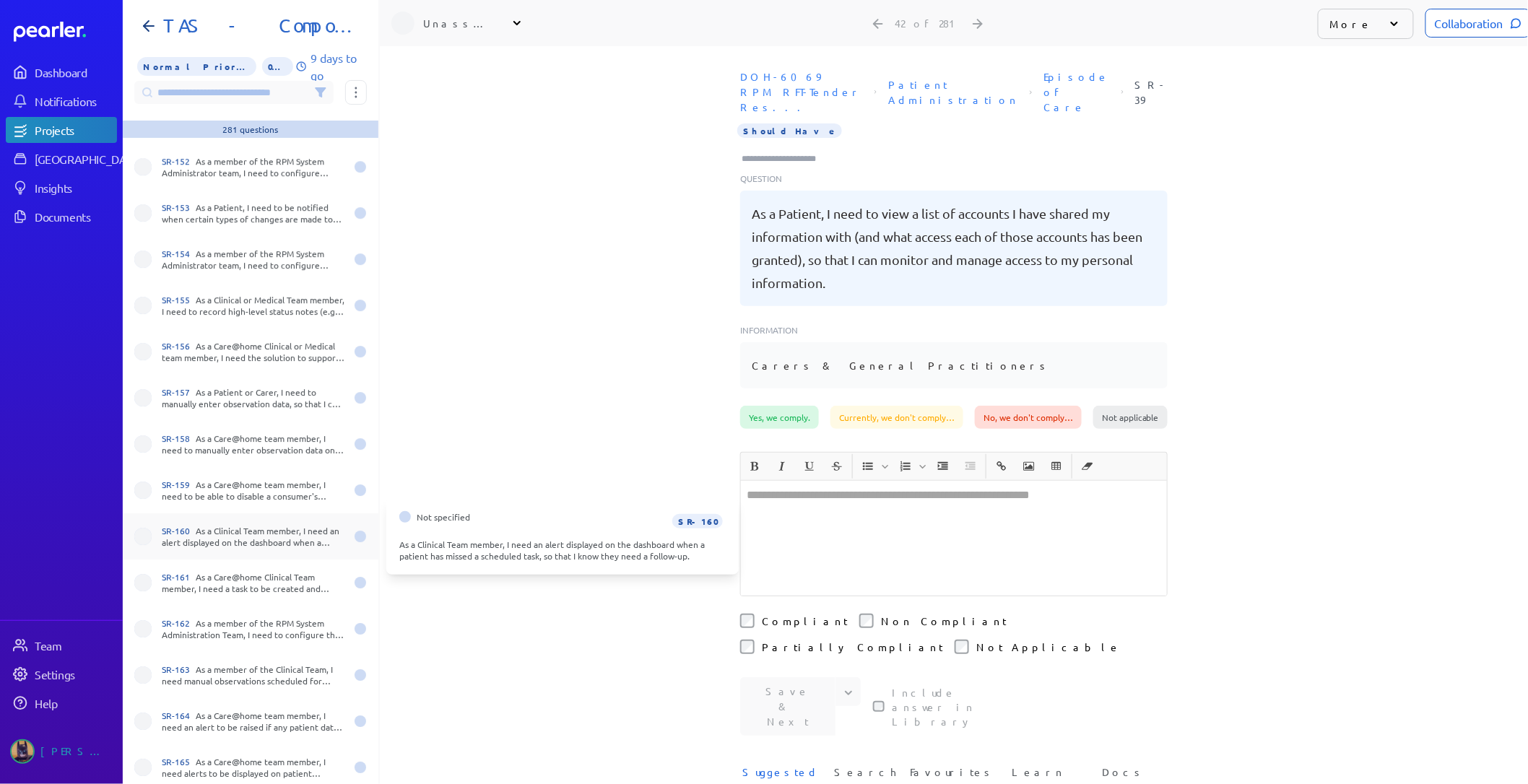
click at [232, 549] on div "SR-160 As a Clinical Team member, I need an alert displayed on the dashboard wh…" at bounding box center [250, 537] width 256 height 46
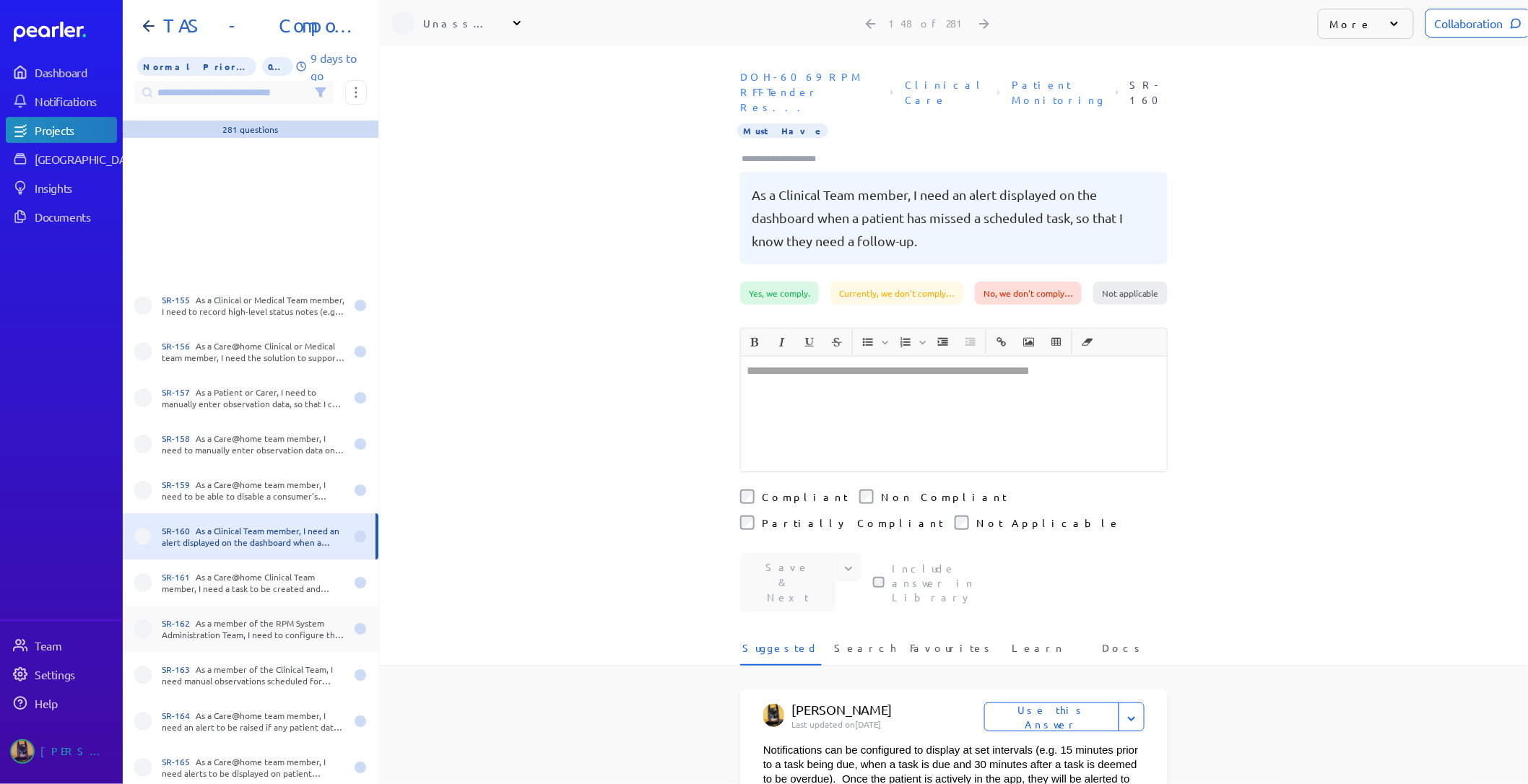
scroll to position [7059, 0]
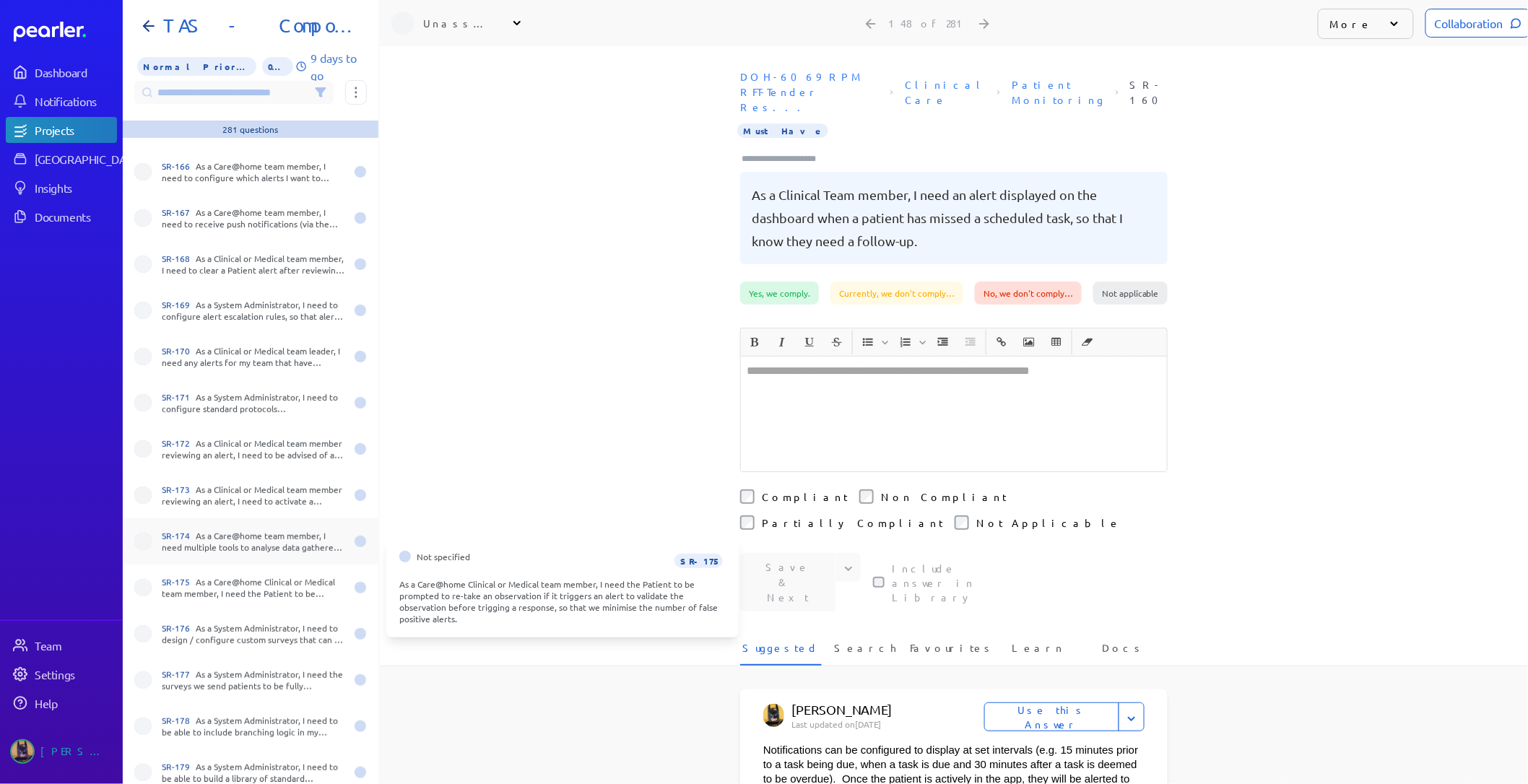
click at [233, 532] on div "SR-174 As a Care@home team member, I need multiple tools to analyse data gather…" at bounding box center [253, 541] width 183 height 23
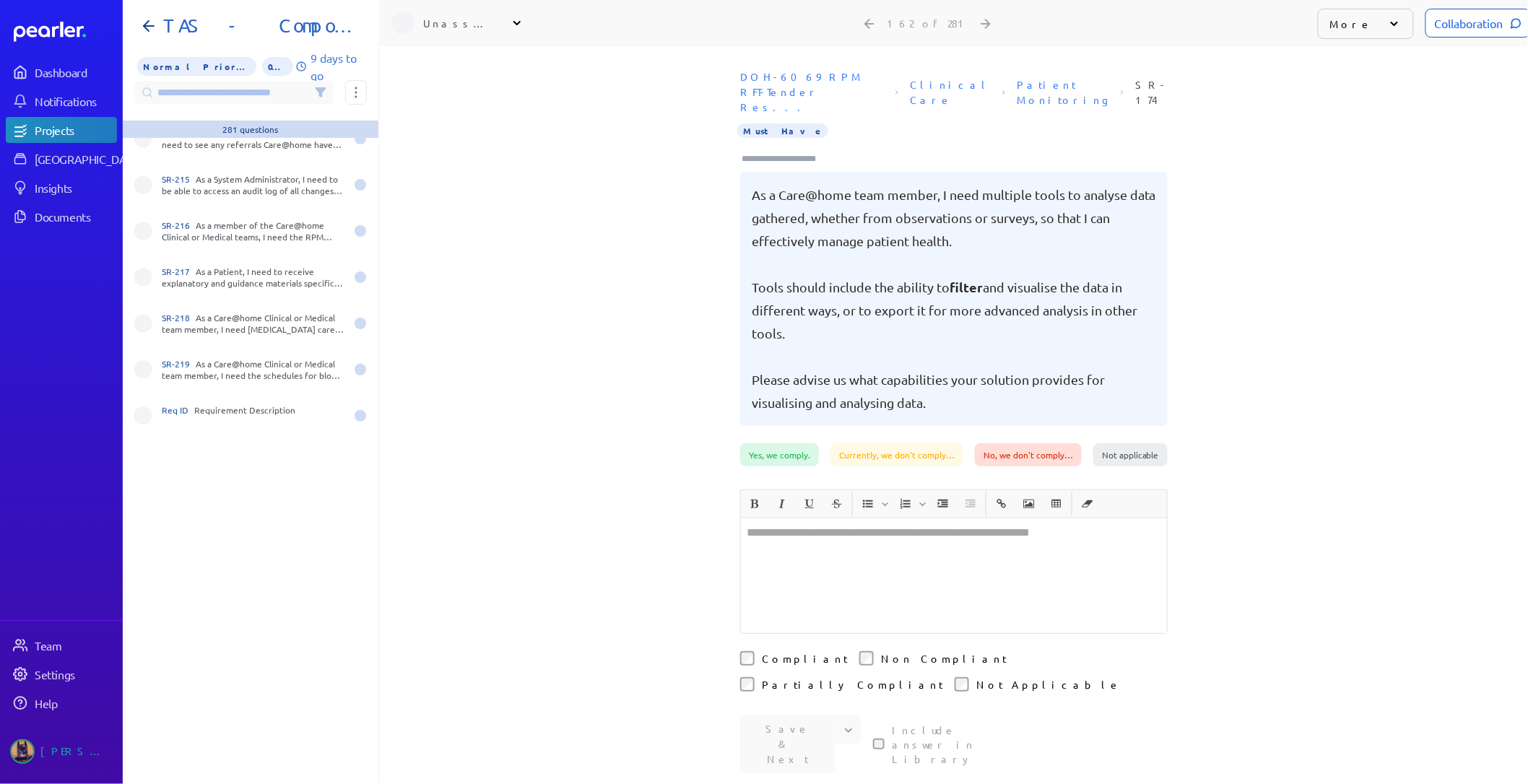
scroll to position [9707, 0]
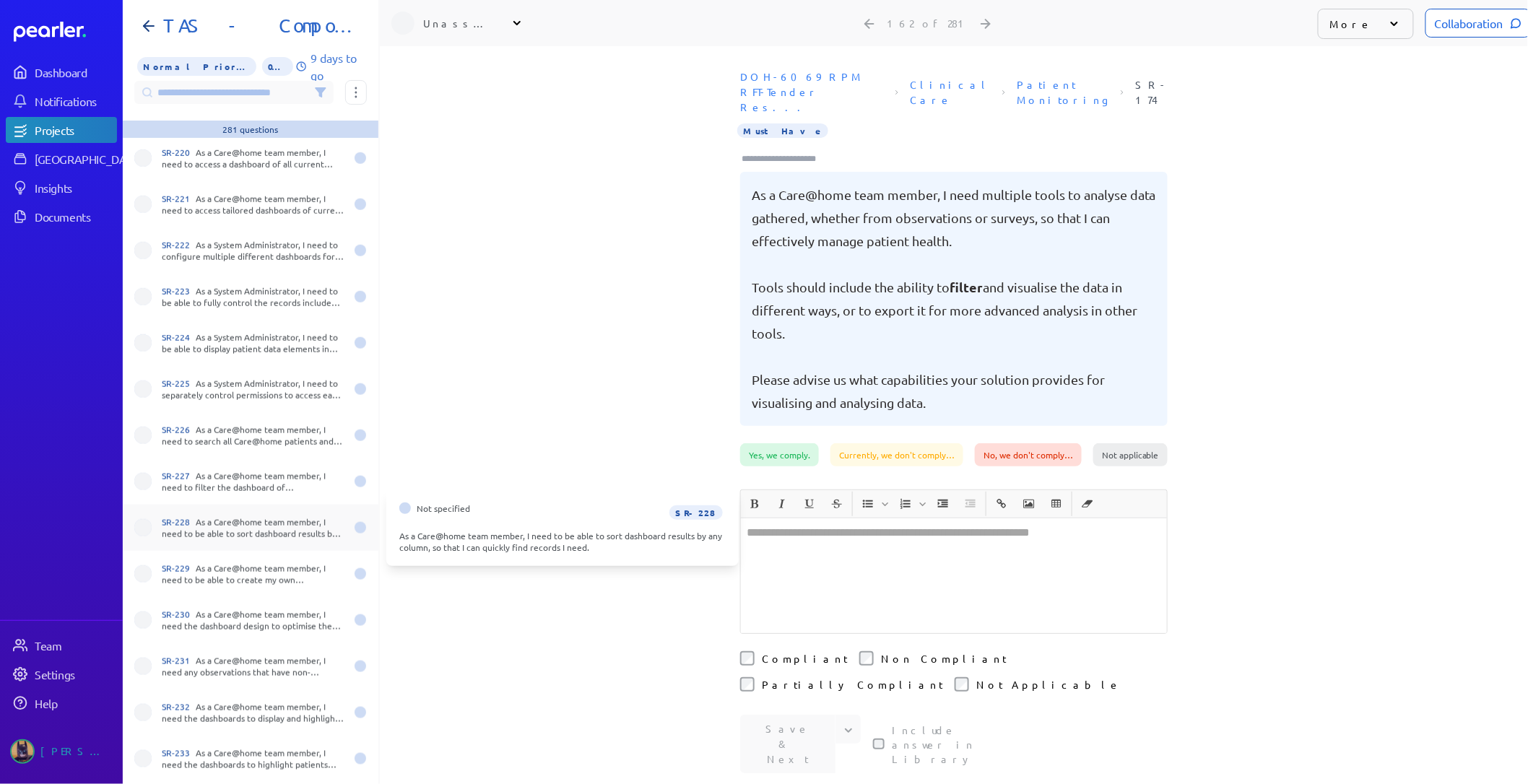
click at [250, 533] on div "SR-228 As a Care@home team member, I need to be able to sort dashboard results …" at bounding box center [253, 527] width 183 height 23
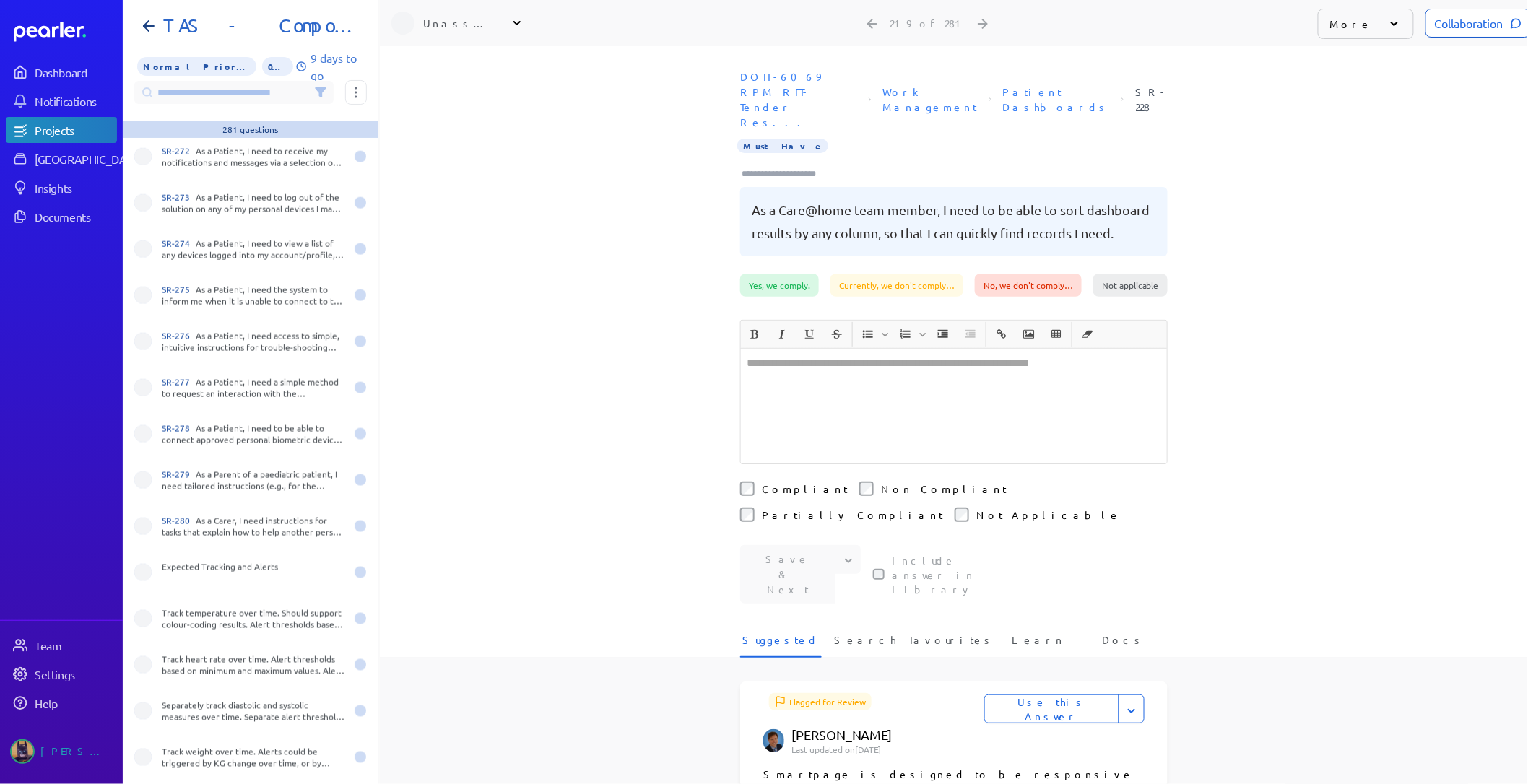
scroll to position [12226, 0]
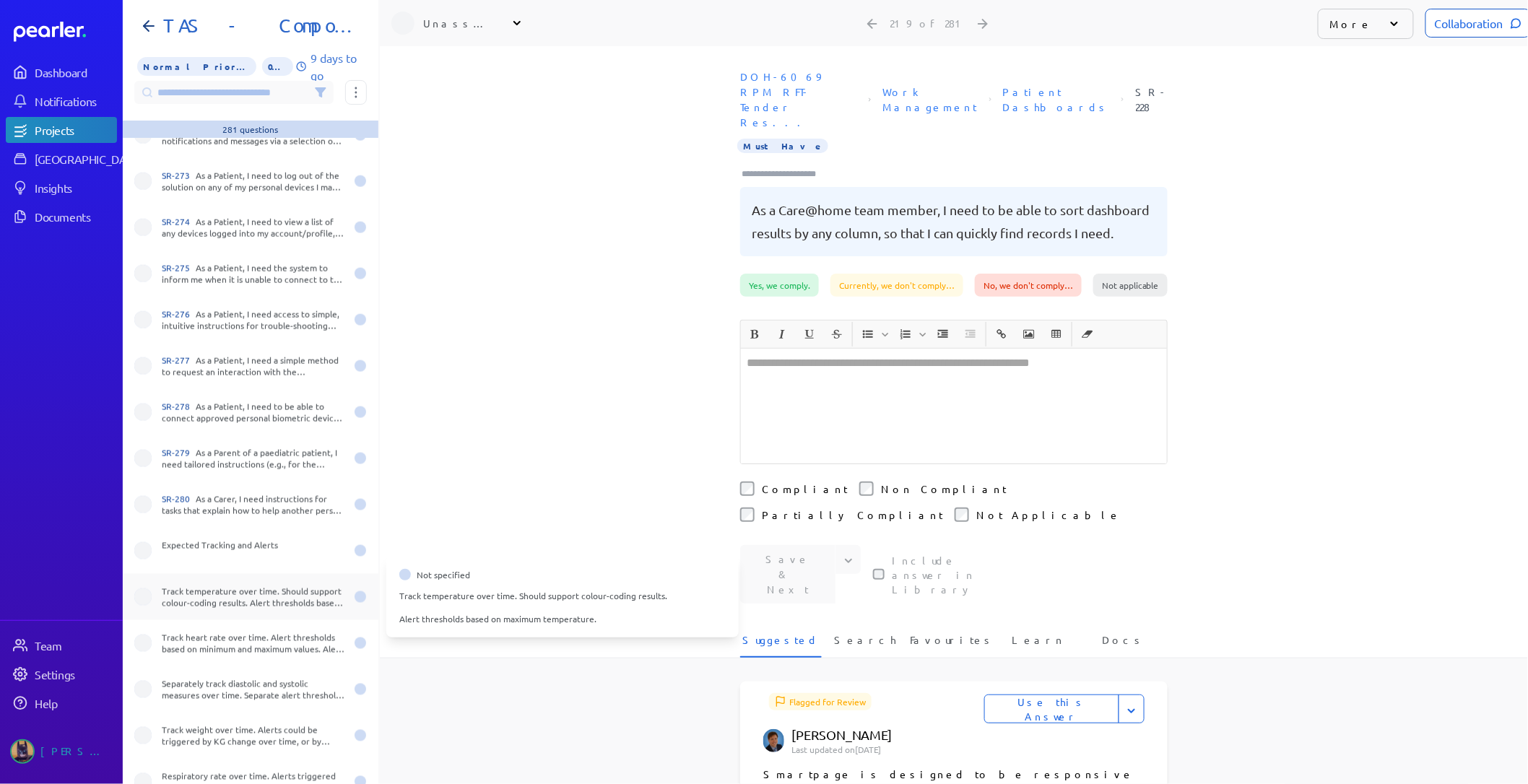
click at [224, 614] on div "Track temperature over time. Should support colour-coding results. Alert thresh…" at bounding box center [250, 597] width 256 height 46
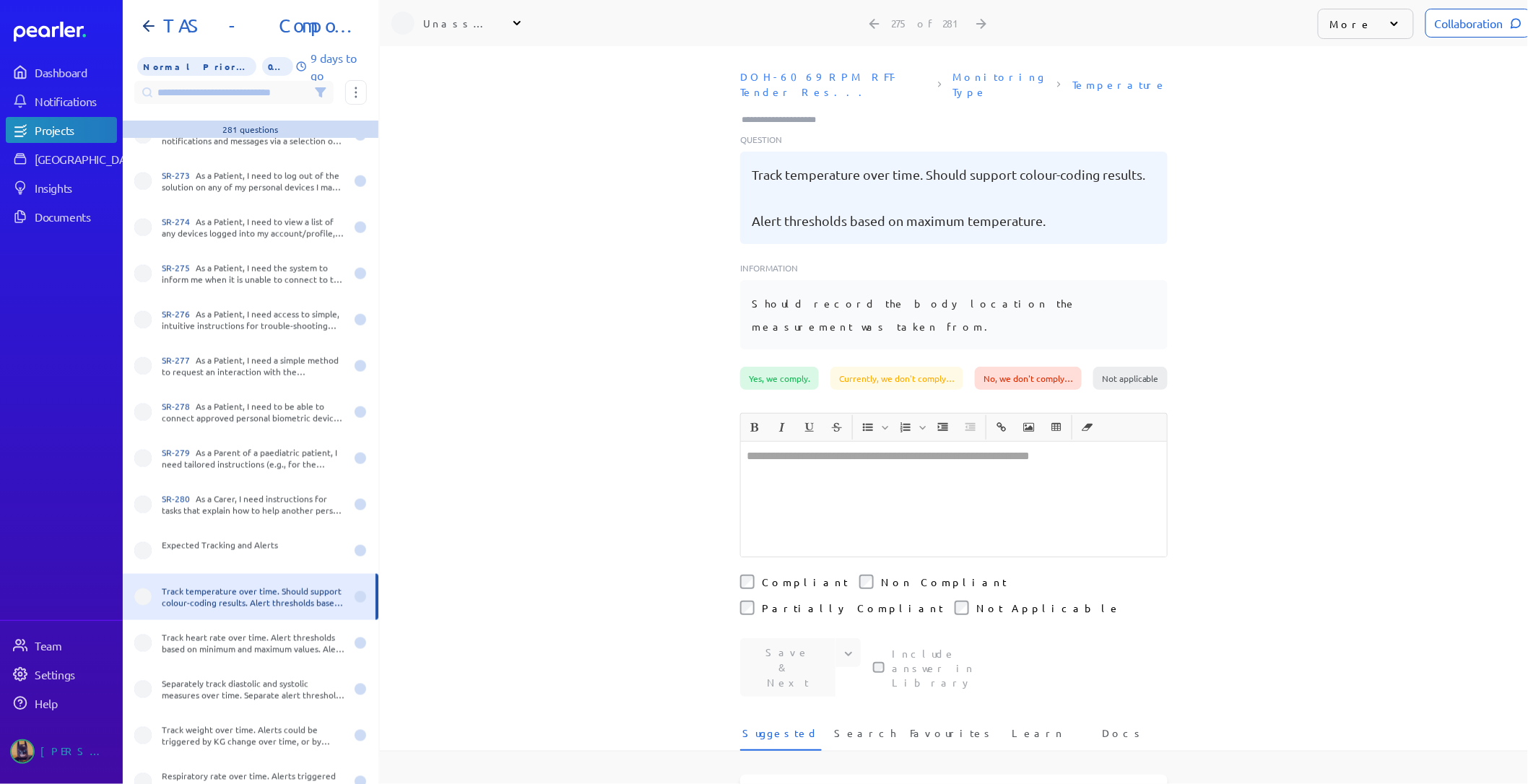
click at [217, 97] on input at bounding box center [234, 92] width 199 height 23
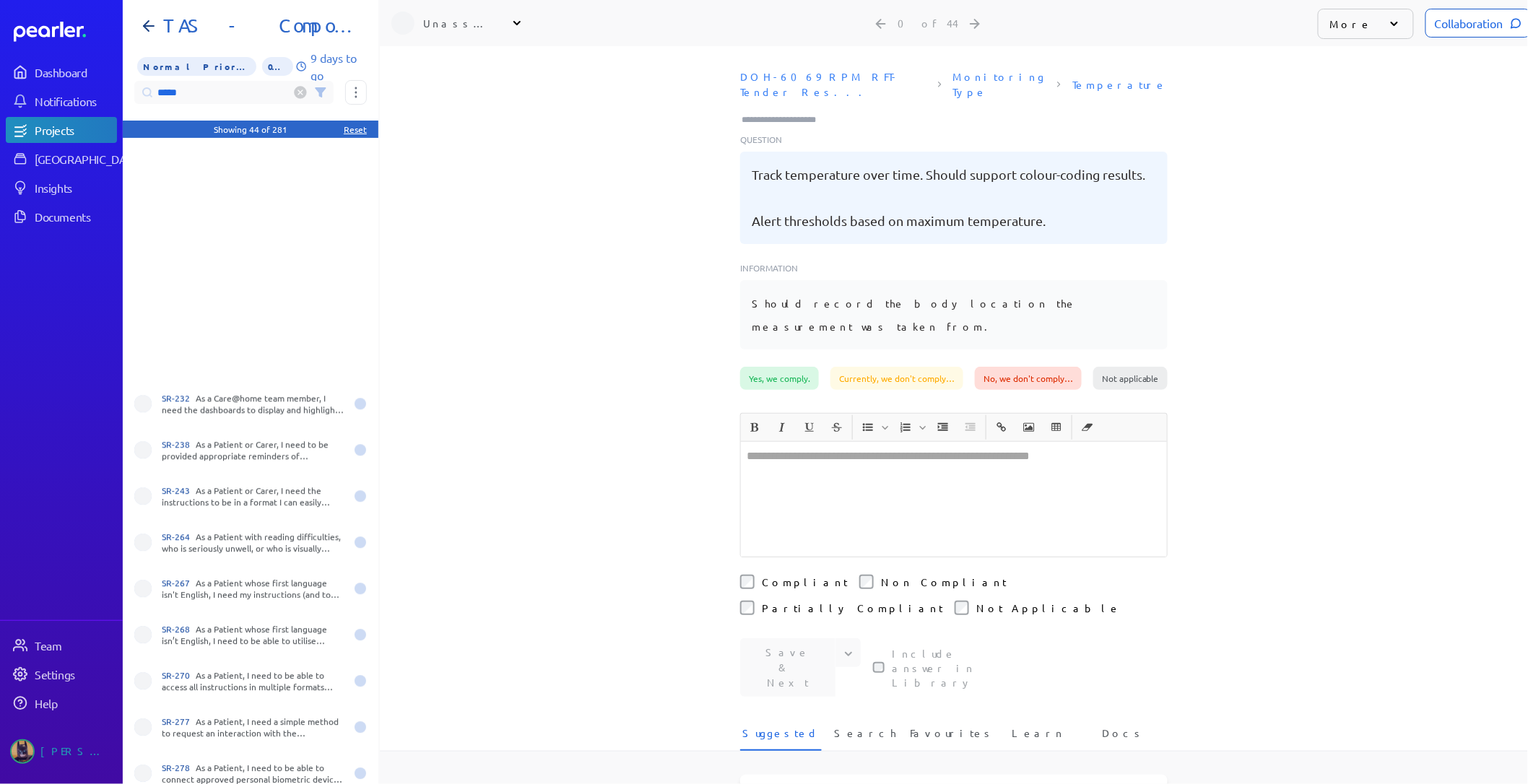
scroll to position [265, 0]
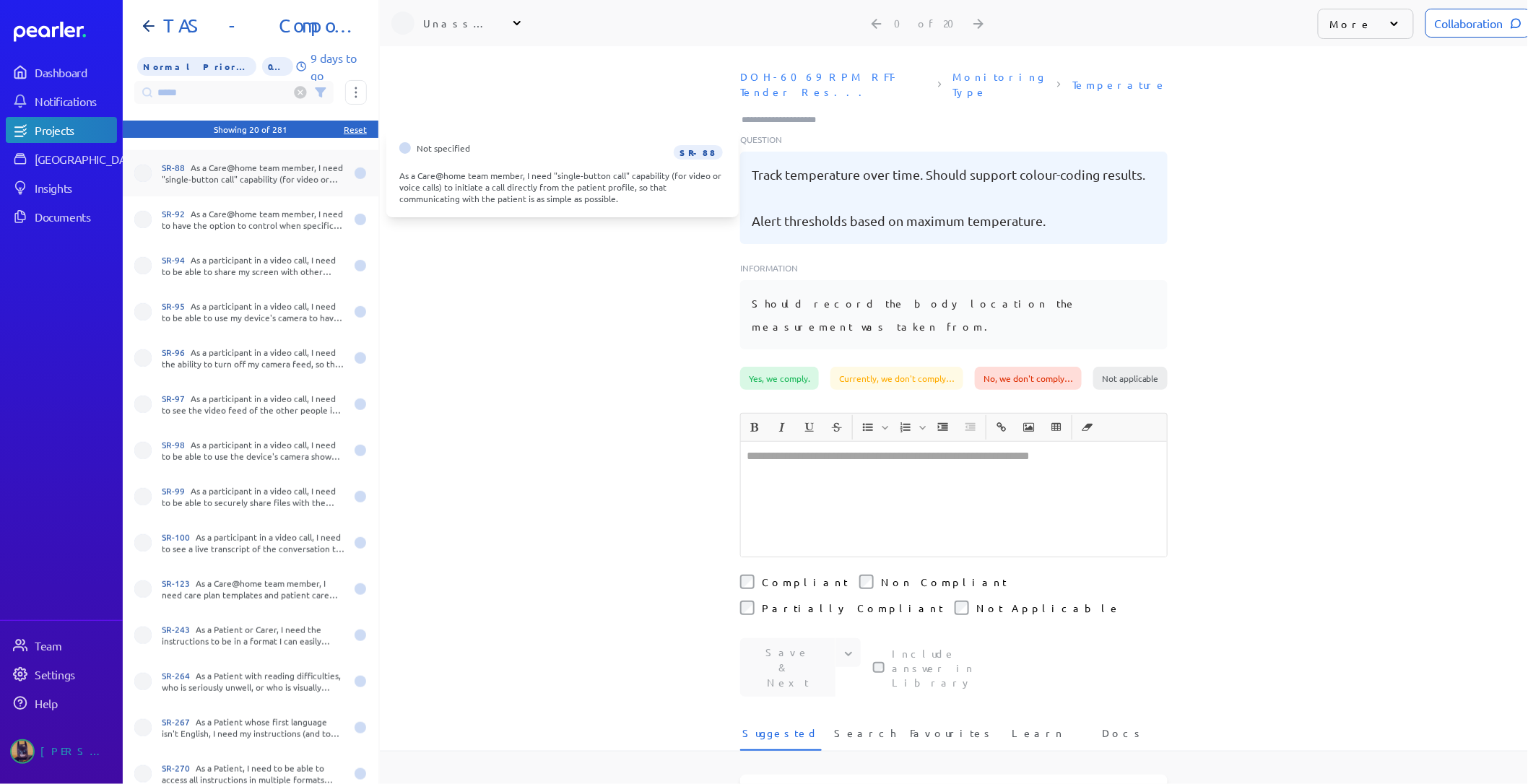
click at [218, 175] on div "SR-88 As a Care@home team member, I need "single-button call" capability (for v…" at bounding box center [253, 173] width 183 height 23
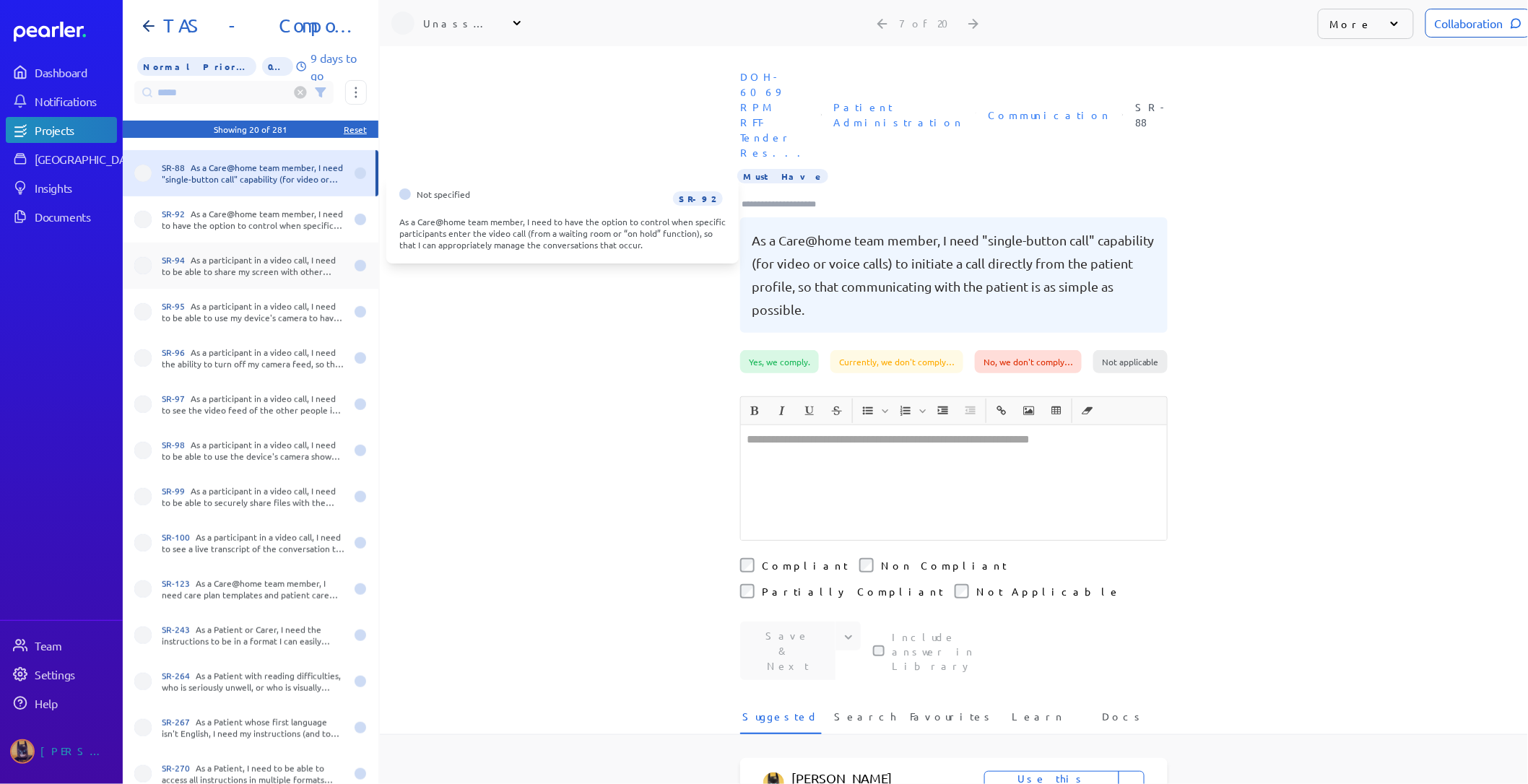
scroll to position [0, 1]
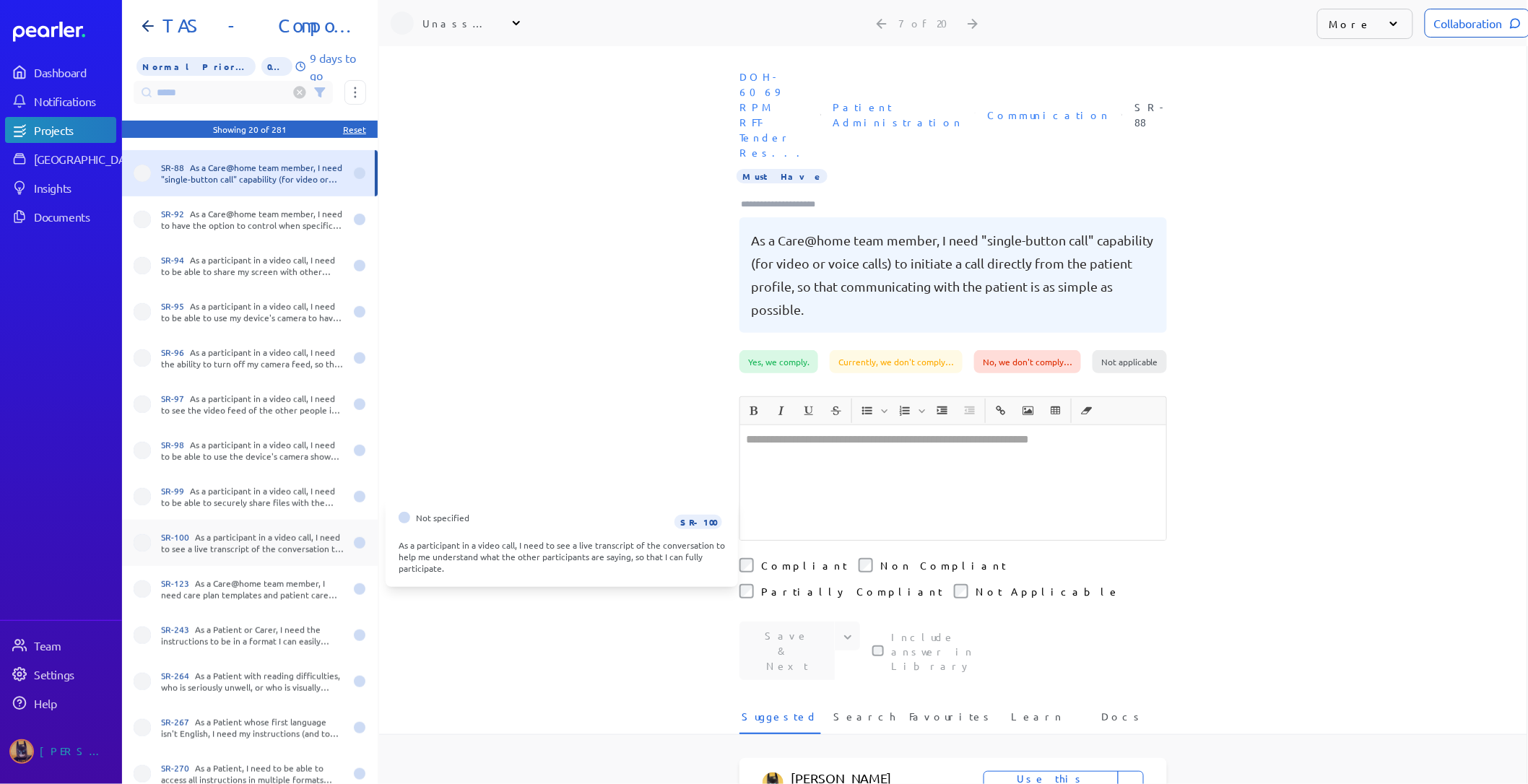
click at [252, 534] on div "SR-100 As a participant in a video call, I need to see a live transcript of the…" at bounding box center [253, 543] width 183 height 23
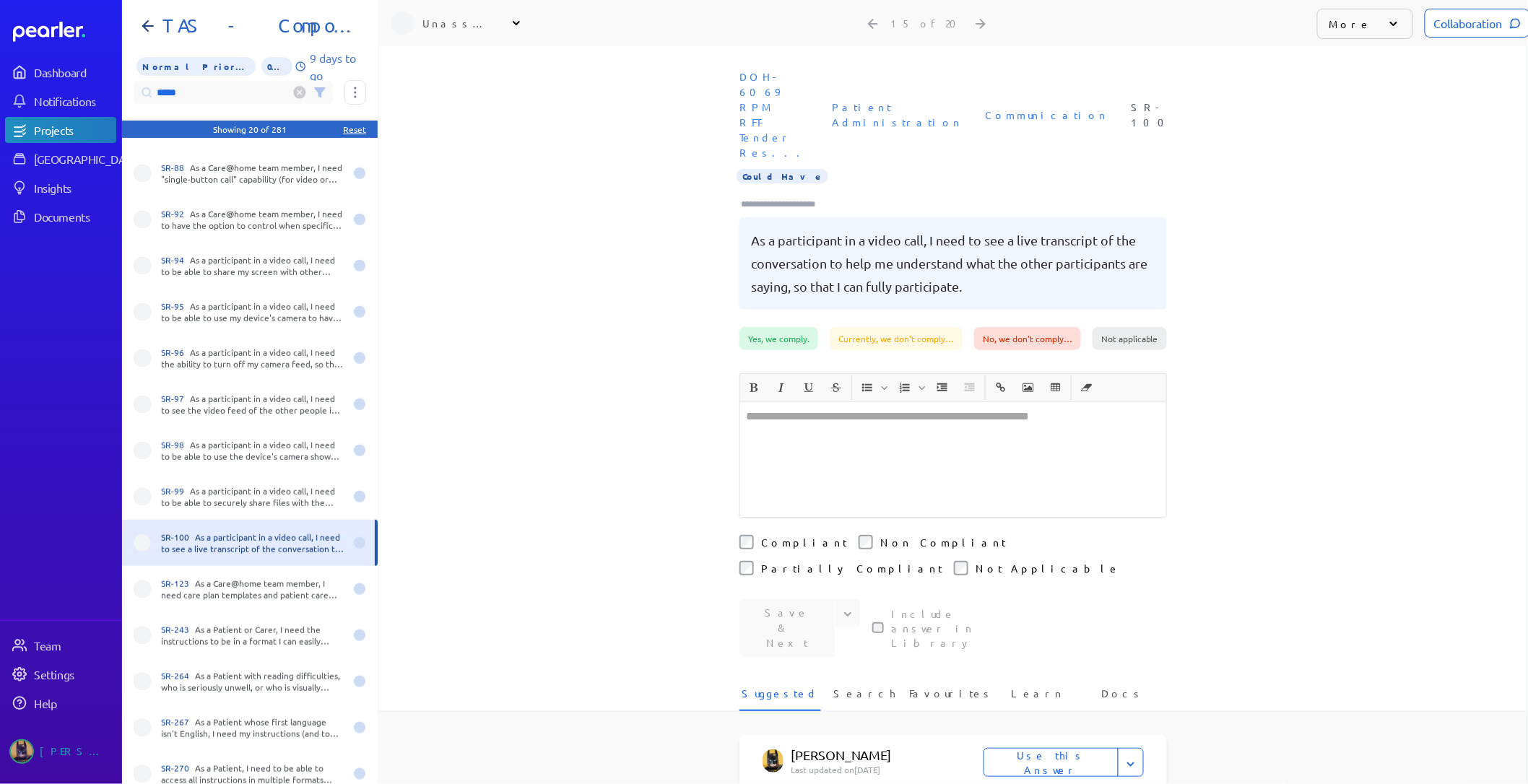
click at [182, 84] on input "*****" at bounding box center [233, 92] width 199 height 23
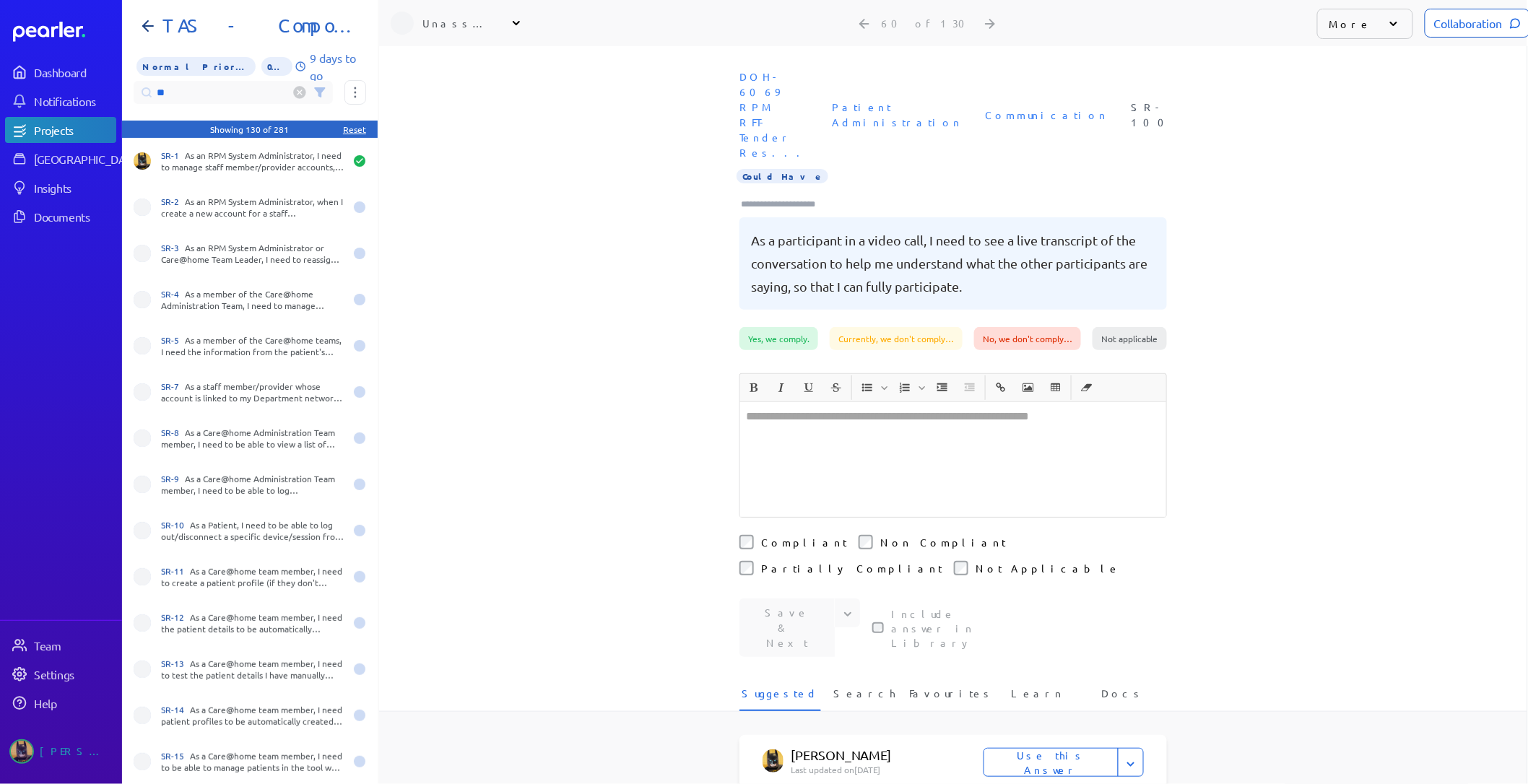
type input "*"
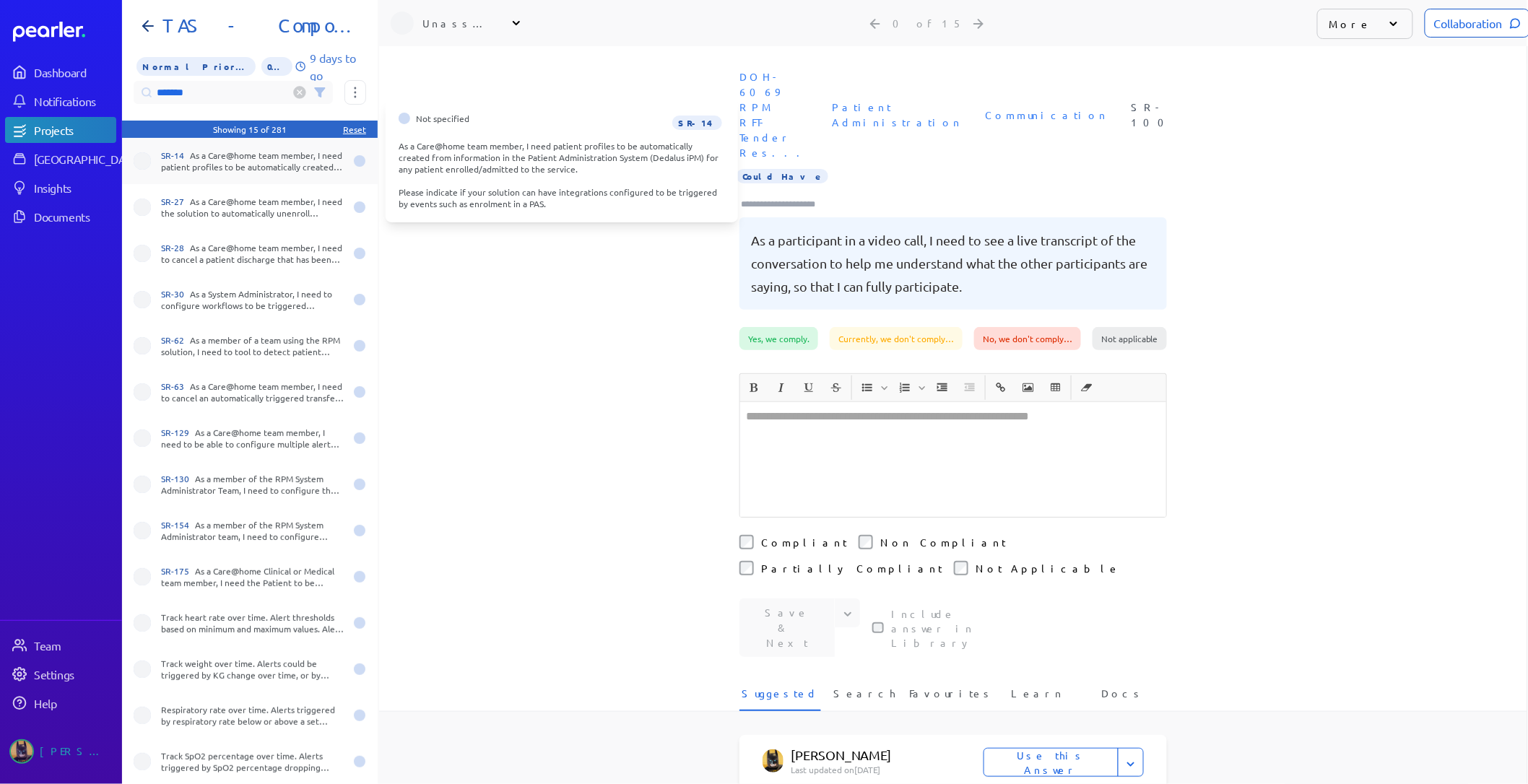
type input "*******"
click at [186, 154] on span "SR-14" at bounding box center [175, 155] width 29 height 11
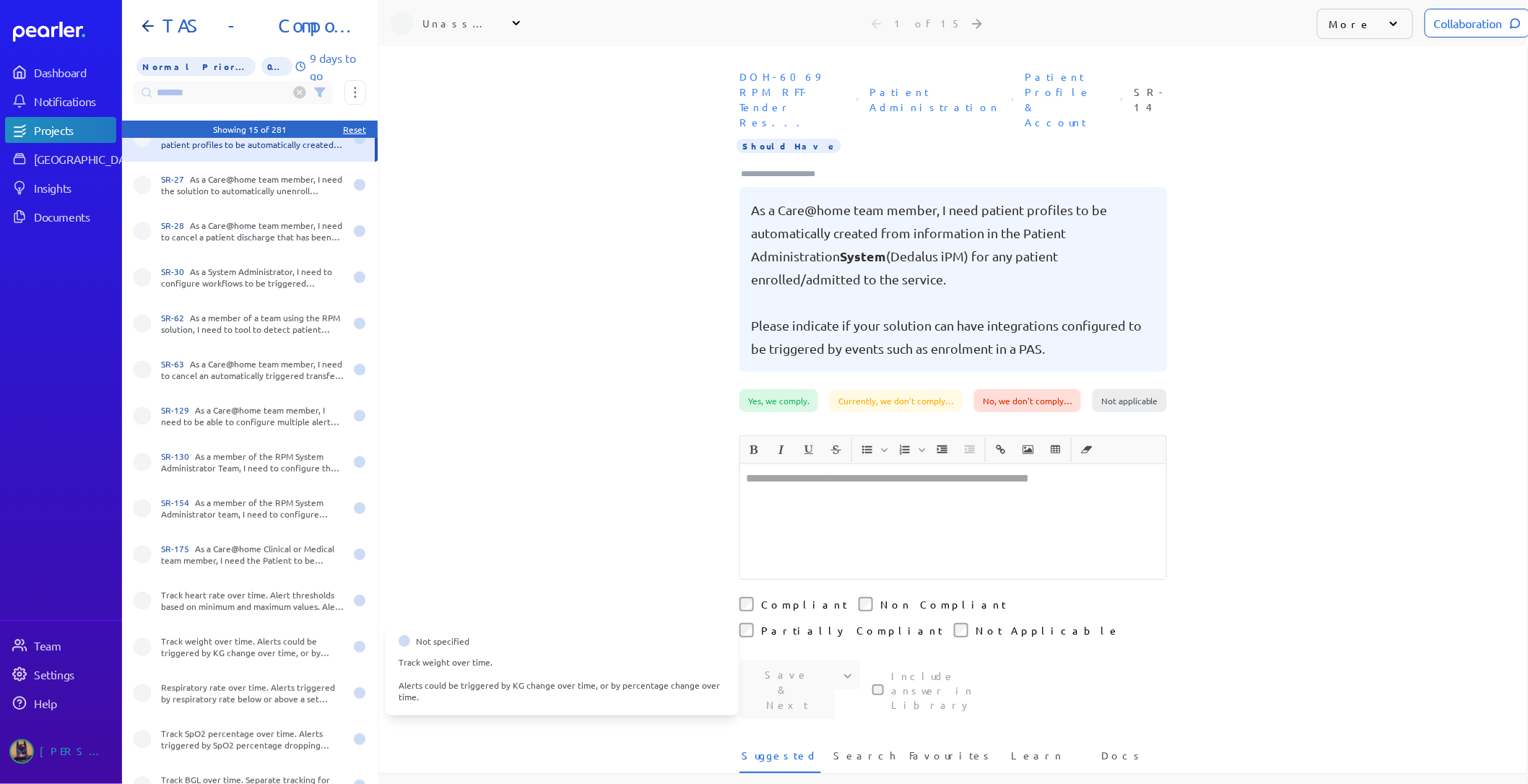
scroll to position [34, 0]
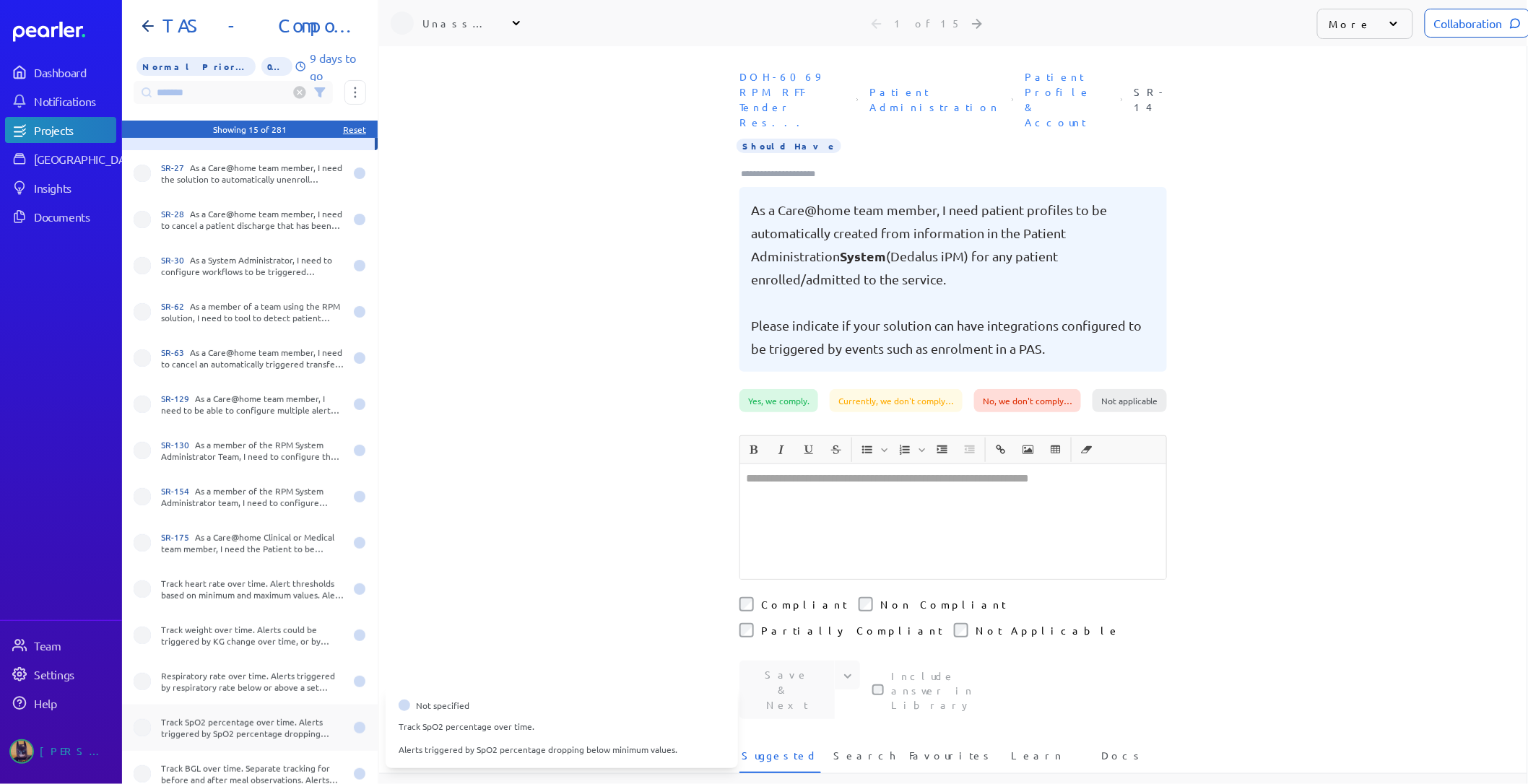
click at [226, 711] on div "Track SpO2 percentage over time. Alerts triggered by SpO2 percentage dropping b…" at bounding box center [250, 728] width 256 height 46
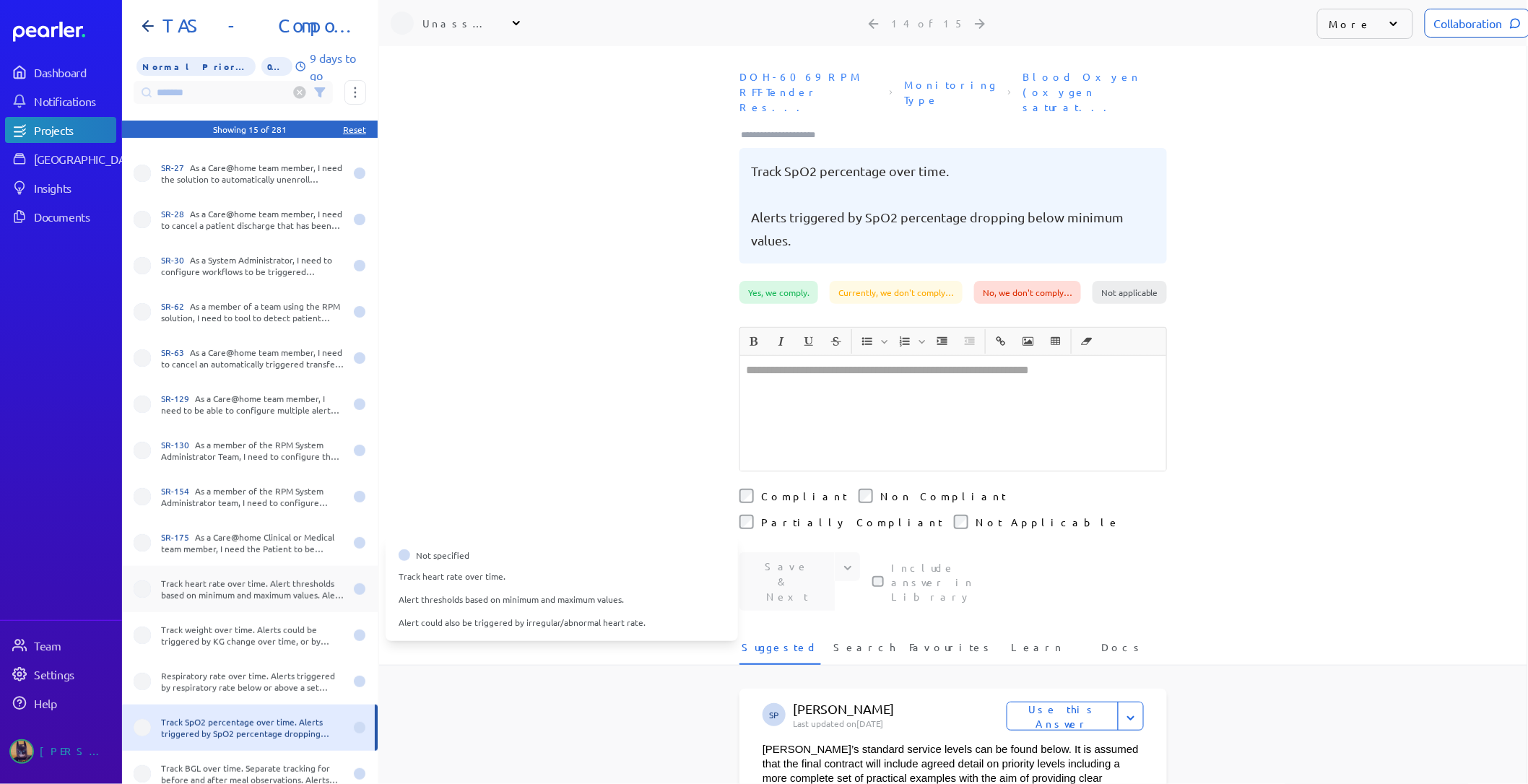
click at [239, 575] on div "Track heart rate over time. Alert thresholds based on minimum and maximum value…" at bounding box center [250, 589] width 256 height 46
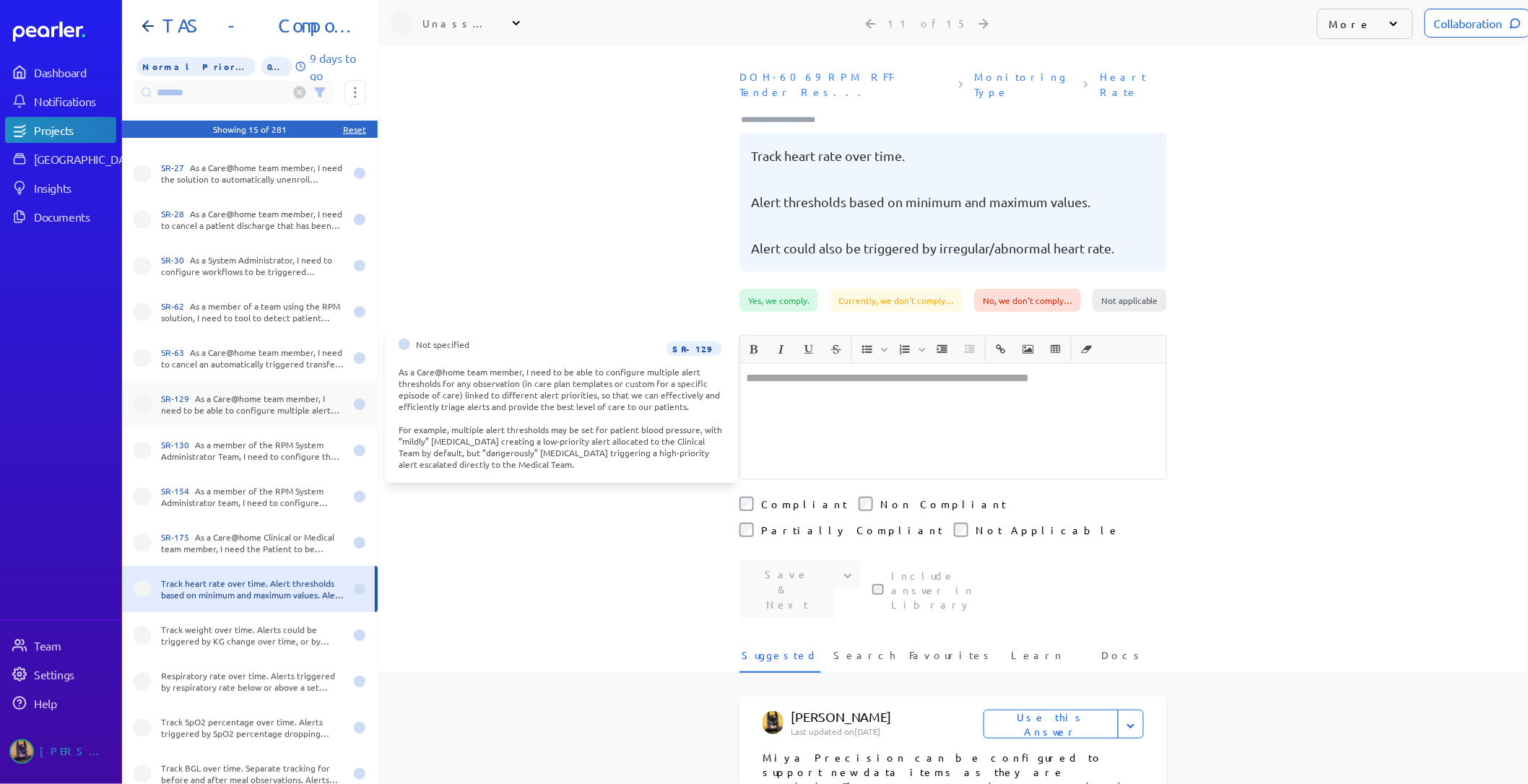
click at [238, 409] on div "SR-129 As a Care@home team member, I need to be able to configure multiple aler…" at bounding box center [253, 404] width 183 height 23
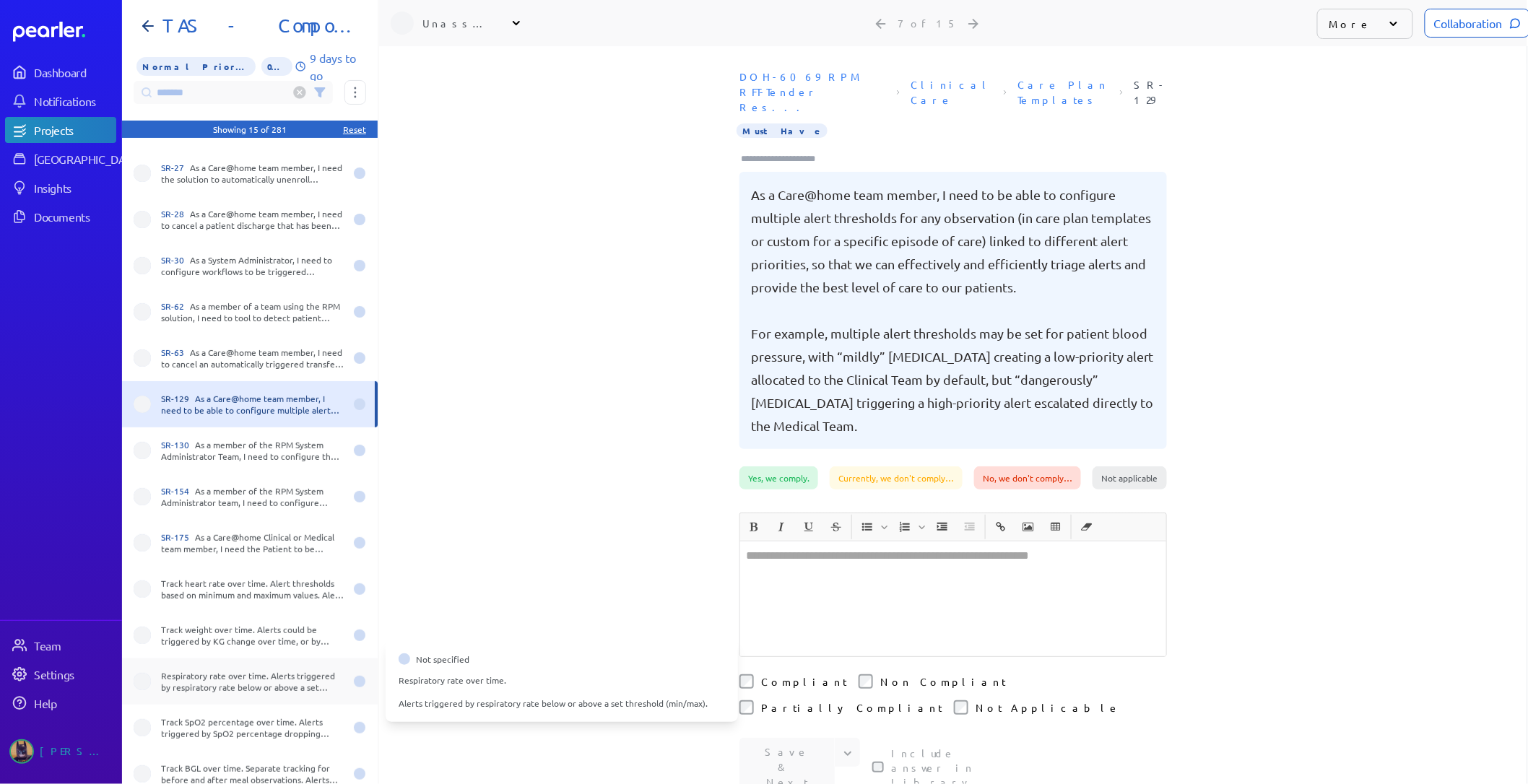
scroll to position [11, 1]
click at [265, 670] on div "Respiratory rate over time. Alerts triggered by respiratory rate below or above…" at bounding box center [253, 681] width 183 height 23
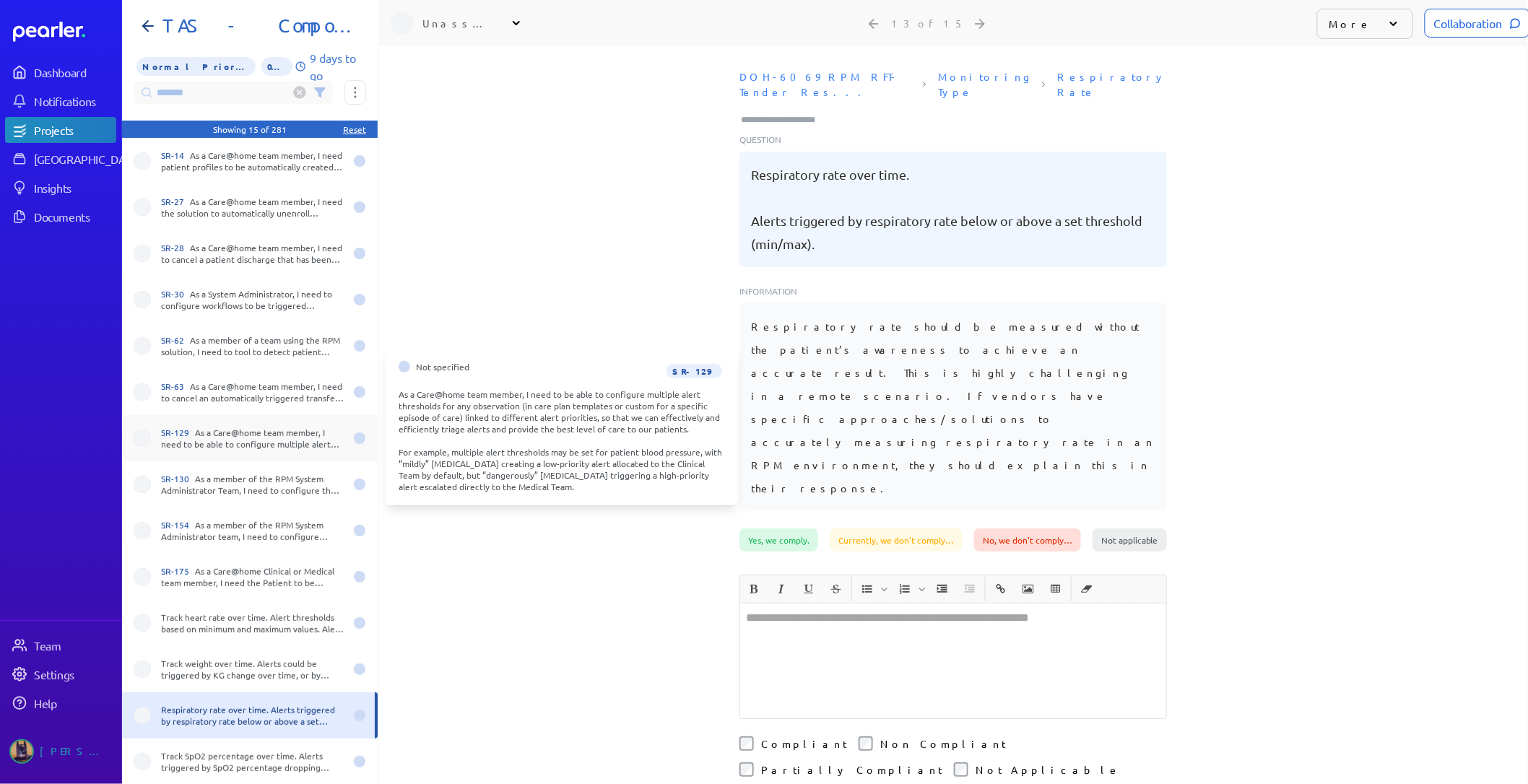
scroll to position [0, 1]
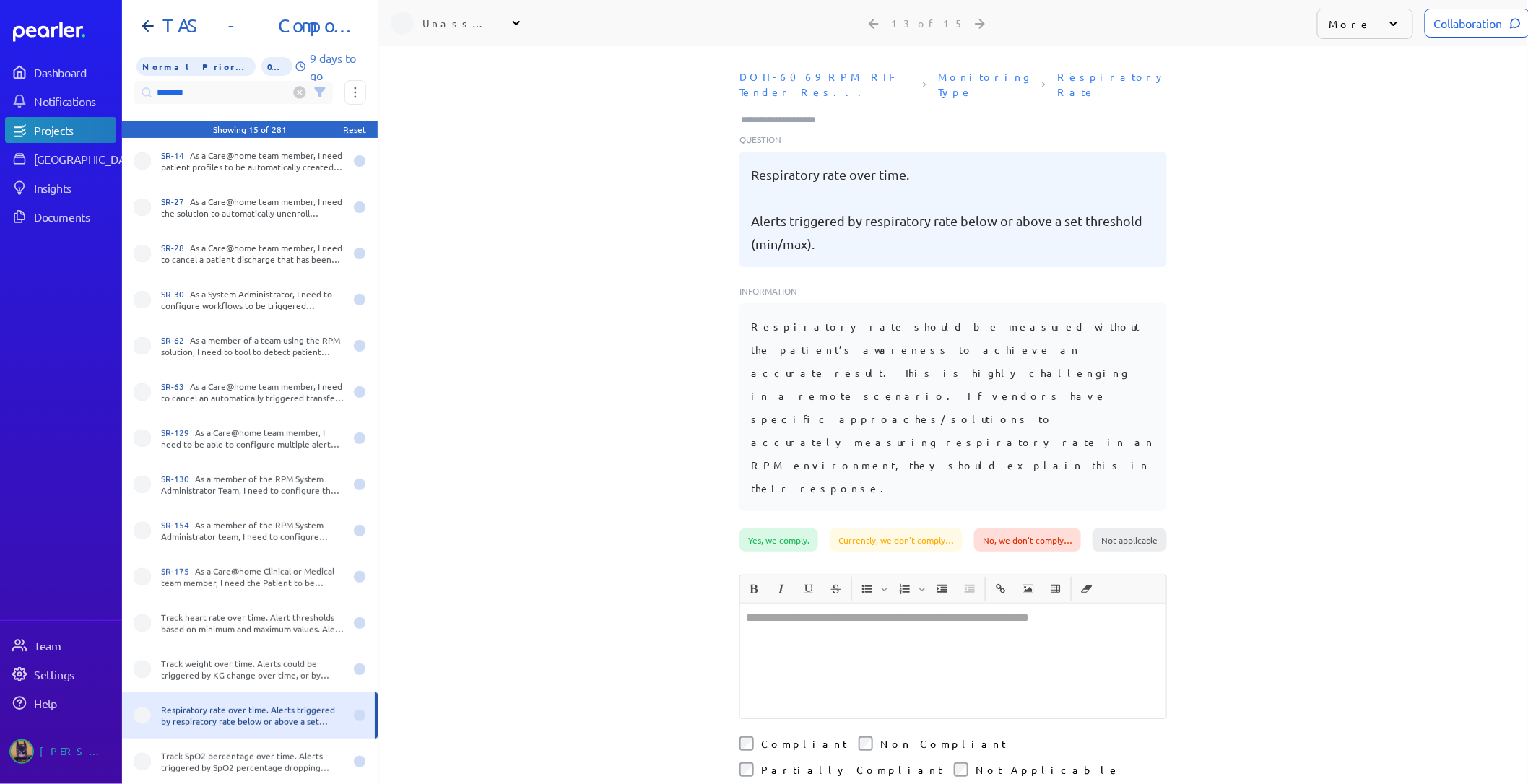
click at [205, 85] on input "*******" at bounding box center [233, 92] width 199 height 23
drag, startPoint x: 211, startPoint y: 90, endPoint x: 71, endPoint y: 83, distance: 140.2
click at [74, 83] on div "Dashboard Notifications Projects Answer Library Insights Documents Team Setting…" at bounding box center [763, 392] width 1528 height 784
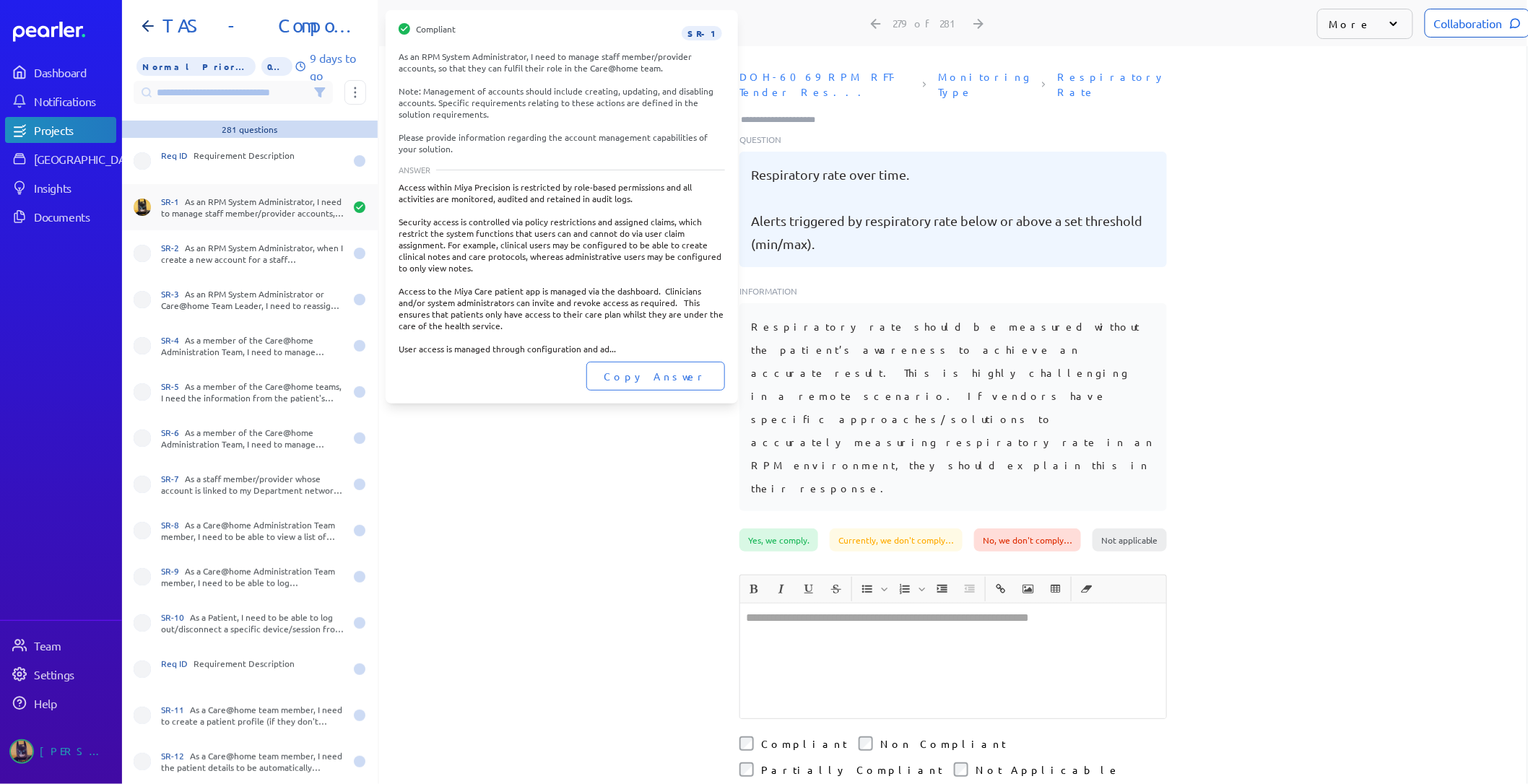
click at [251, 197] on div "SR-1 As an RPM System Administrator, I need to manage staff member/provider acc…" at bounding box center [253, 207] width 183 height 23
